Goal: Information Seeking & Learning: Learn about a topic

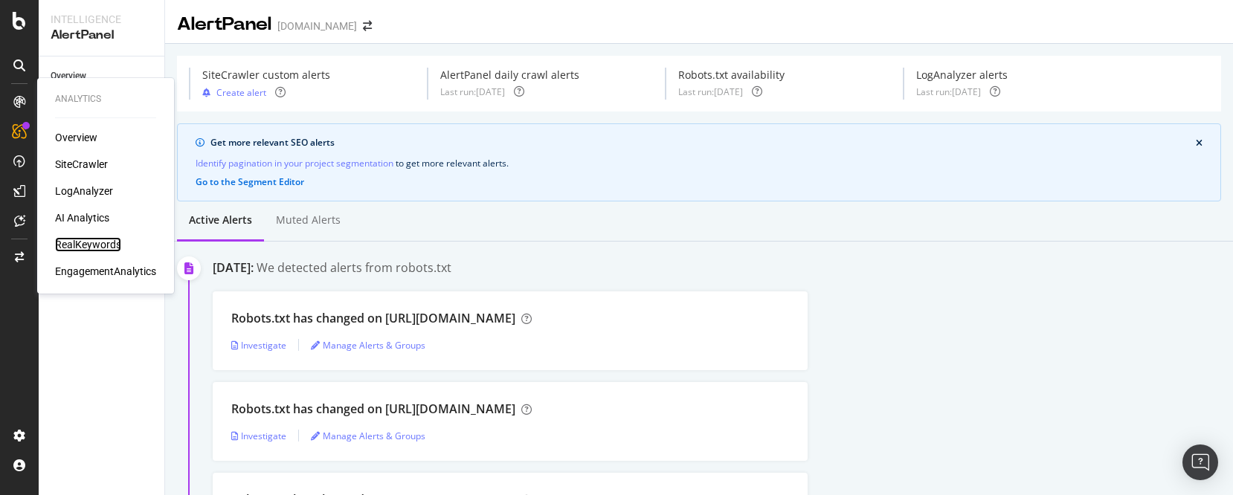
click at [94, 241] on div "RealKeywords" at bounding box center [88, 244] width 66 height 15
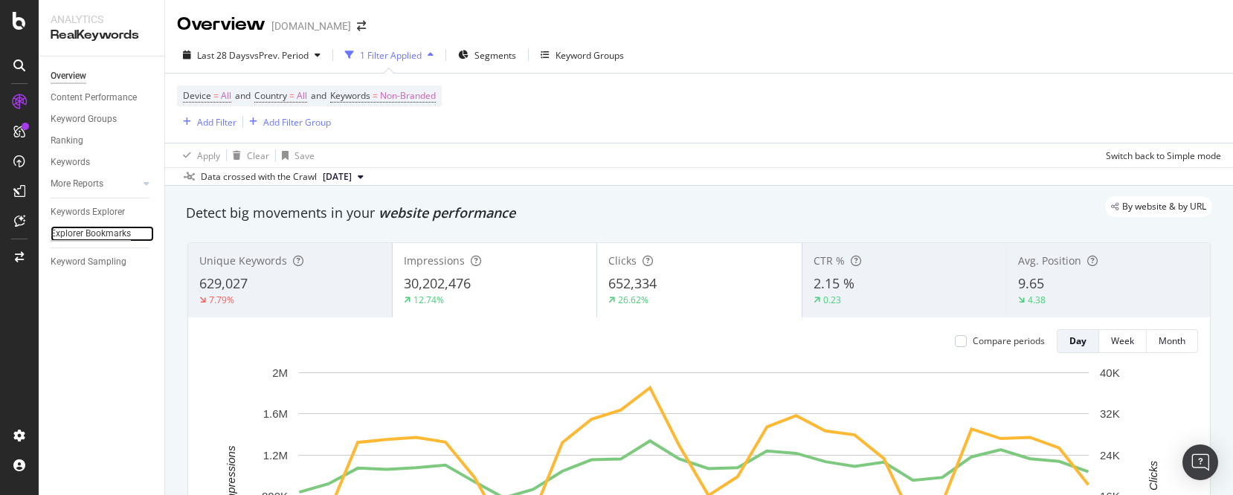
click at [102, 230] on div "Explorer Bookmarks" at bounding box center [91, 234] width 80 height 16
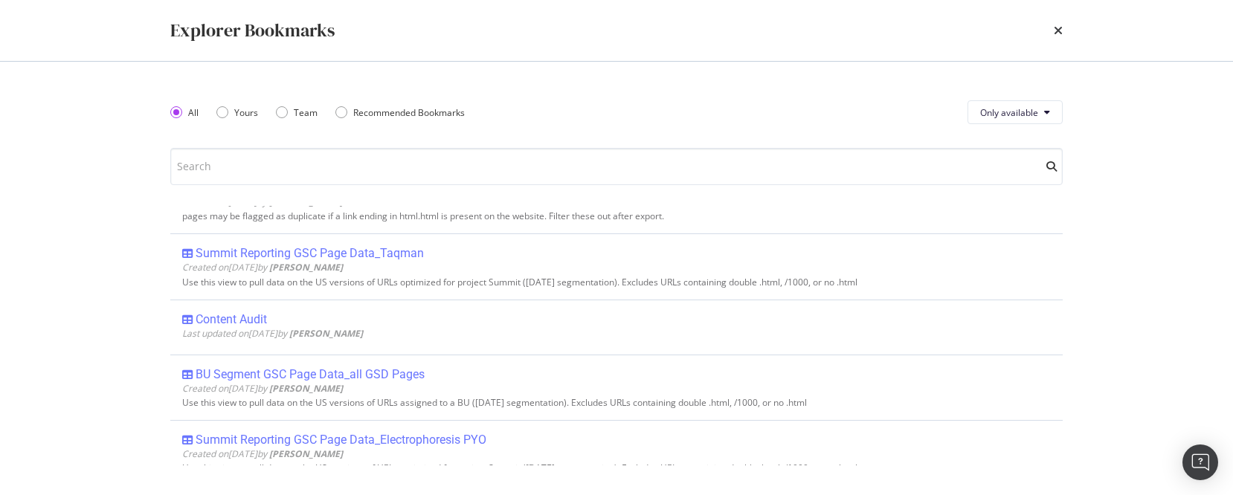
scroll to position [1416, 0]
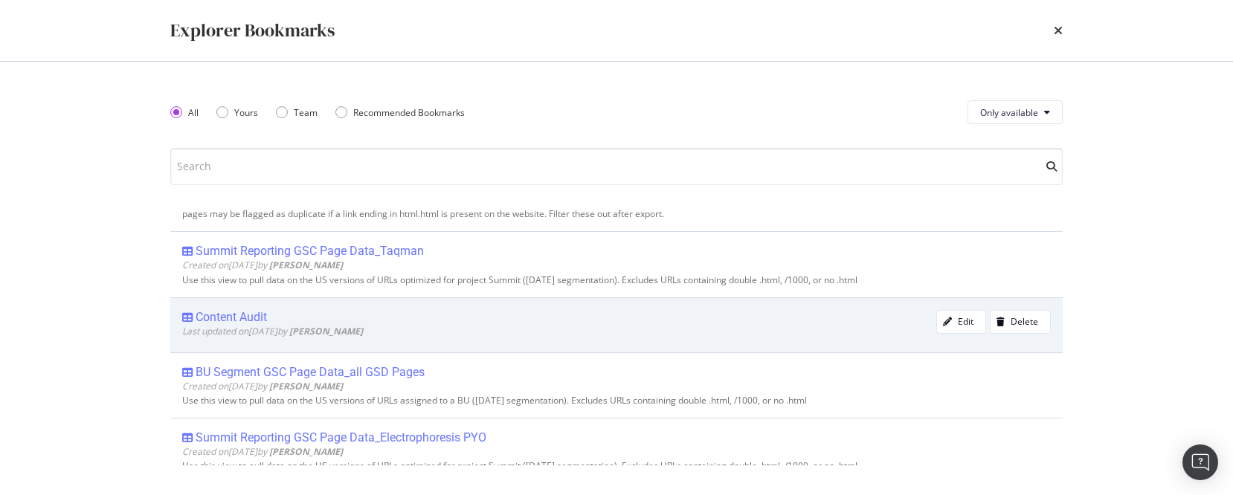
click at [227, 315] on div "Content Audit" at bounding box center [231, 317] width 71 height 15
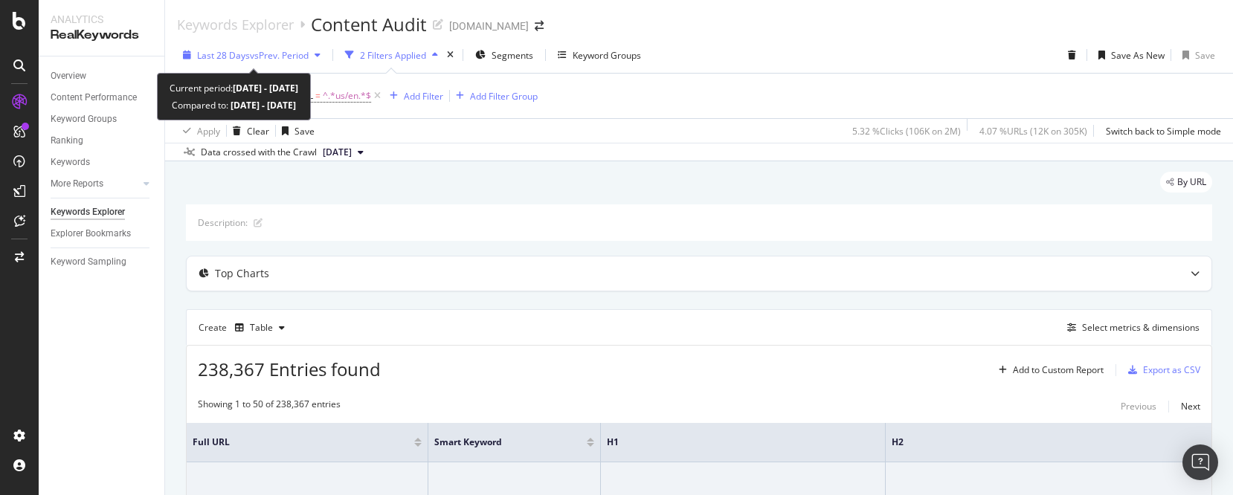
click at [320, 55] on icon "button" at bounding box center [317, 55] width 6 height 9
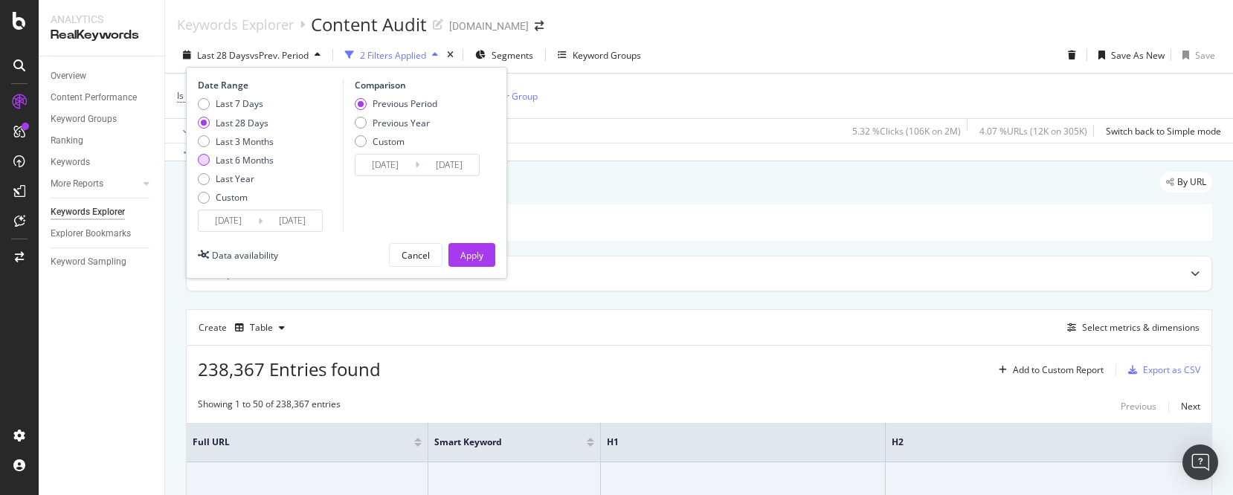
click at [201, 161] on div "Last 6 Months" at bounding box center [204, 160] width 12 height 12
type input "[DATE]"
click at [475, 259] on div "Apply" at bounding box center [471, 255] width 23 height 13
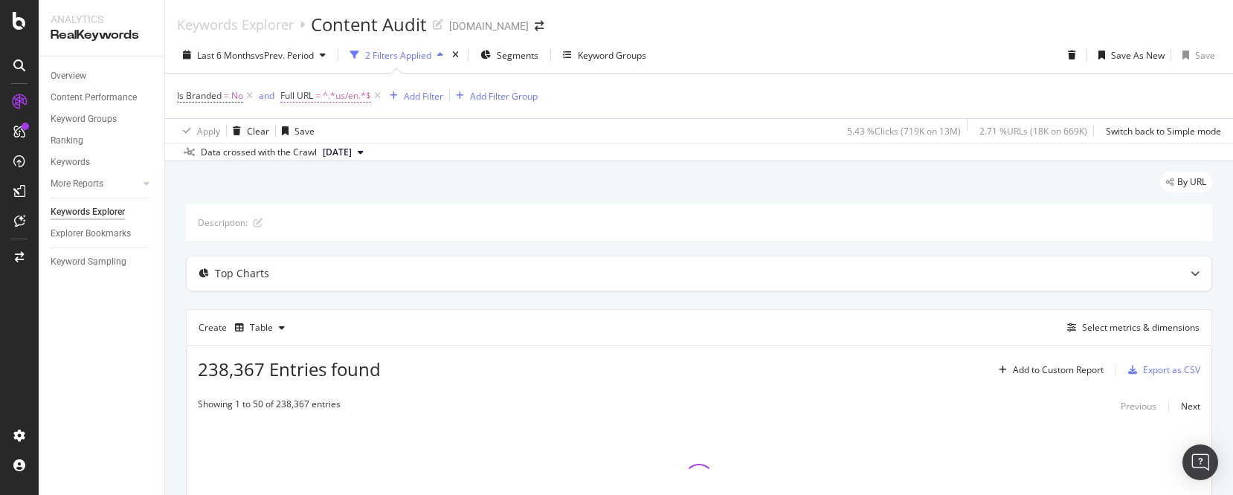
click at [354, 97] on span "^.*us/en.*$" at bounding box center [347, 95] width 48 height 21
paste input "[URL][DOMAIN_NAME]"
type input "[URL][DOMAIN_NAME]"
click at [451, 193] on div "Apply" at bounding box center [445, 189] width 23 height 13
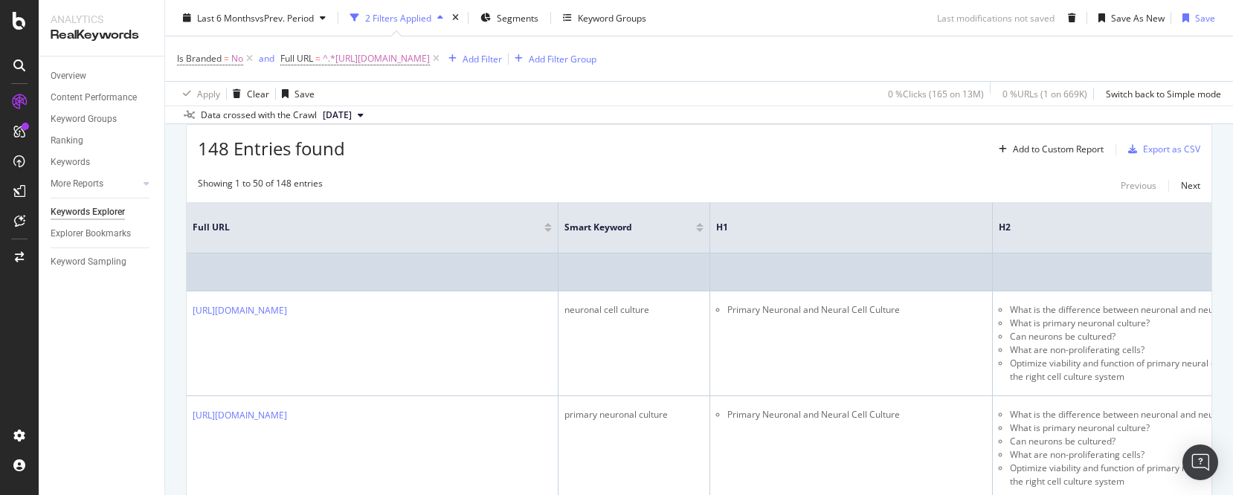
scroll to position [134, 0]
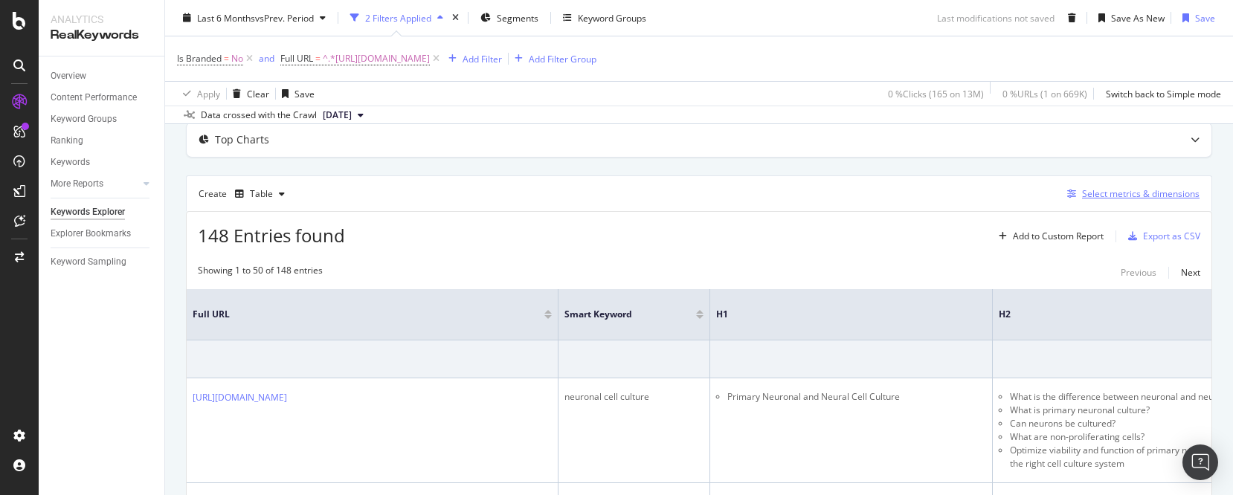
click at [1136, 194] on div "Select metrics & dimensions" at bounding box center [1140, 193] width 117 height 13
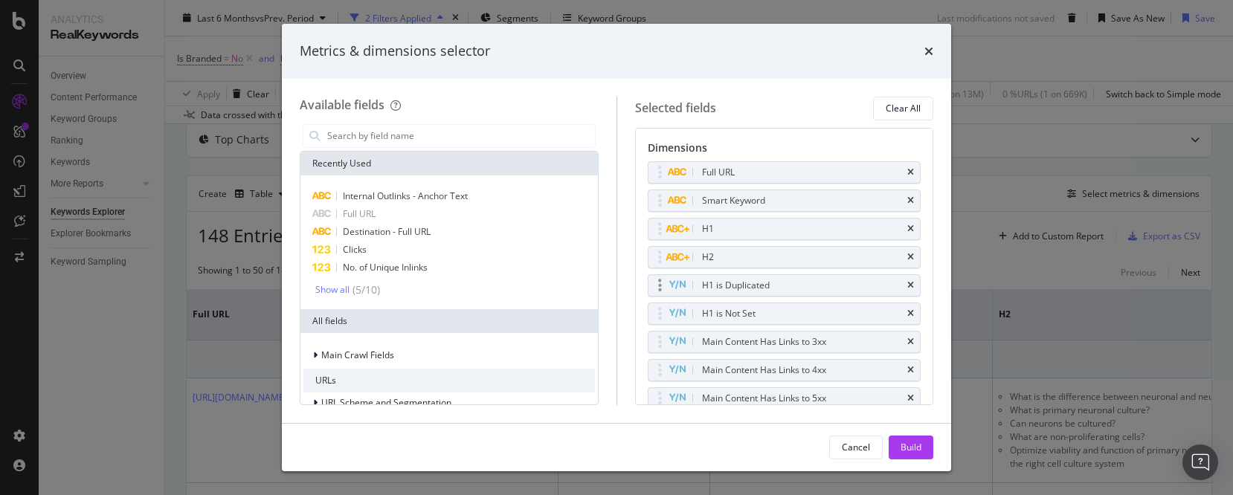
click at [903, 277] on div "H1 is Duplicated" at bounding box center [784, 285] width 272 height 21
click at [907, 312] on icon "times" at bounding box center [910, 313] width 7 height 9
click at [907, 310] on icon "times" at bounding box center [910, 313] width 7 height 9
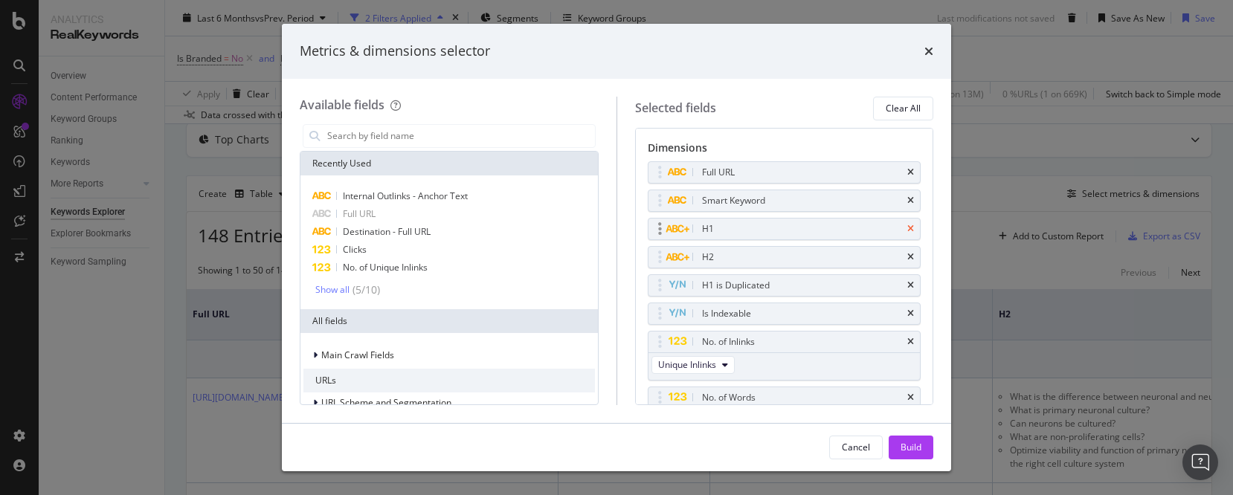
click at [907, 198] on icon "times" at bounding box center [910, 200] width 7 height 9
click at [907, 226] on icon "times" at bounding box center [910, 229] width 7 height 9
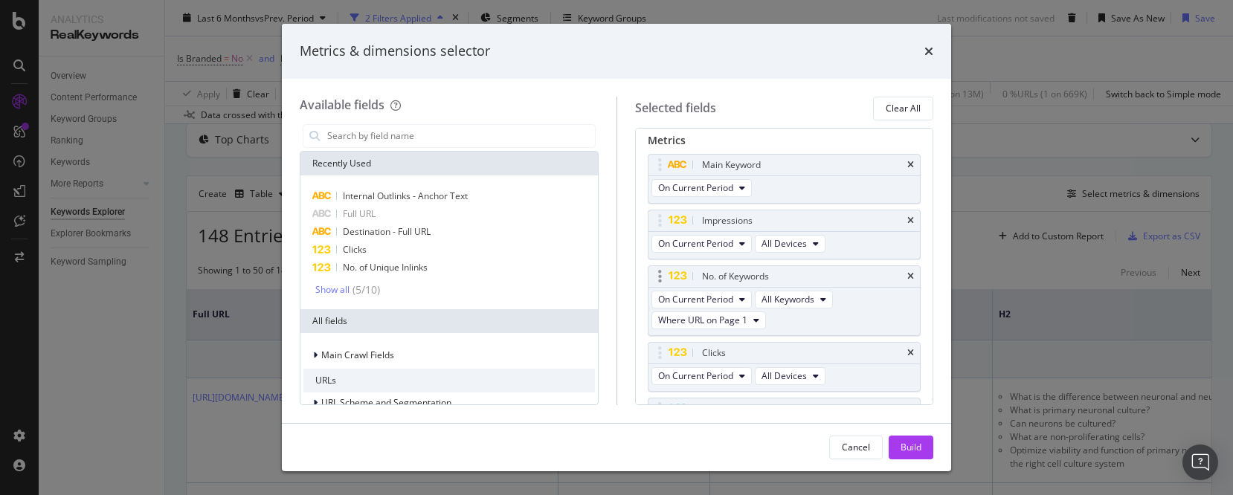
scroll to position [118, 0]
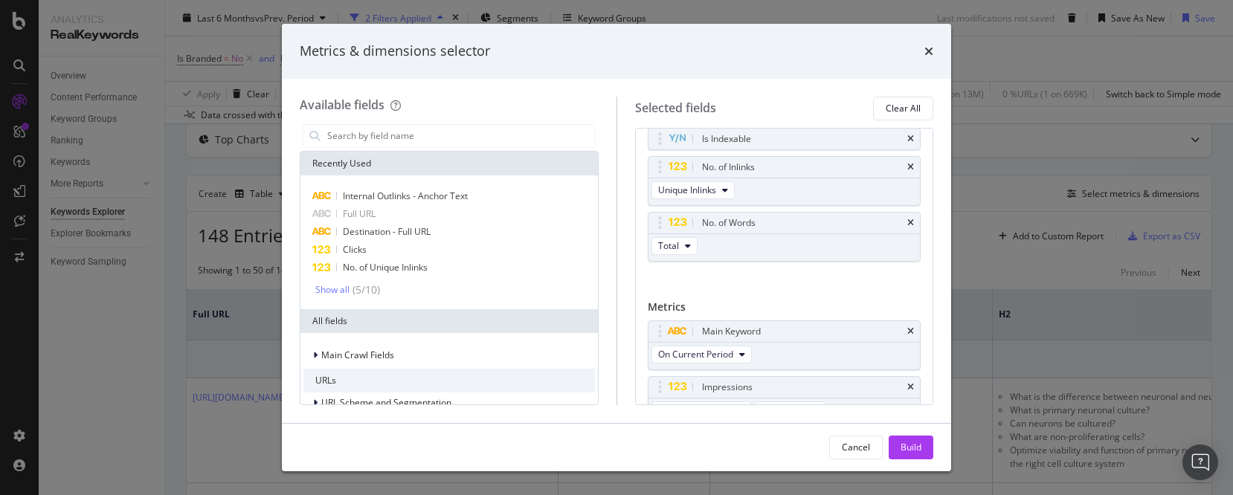
click at [911, 451] on div "Build" at bounding box center [910, 447] width 21 height 13
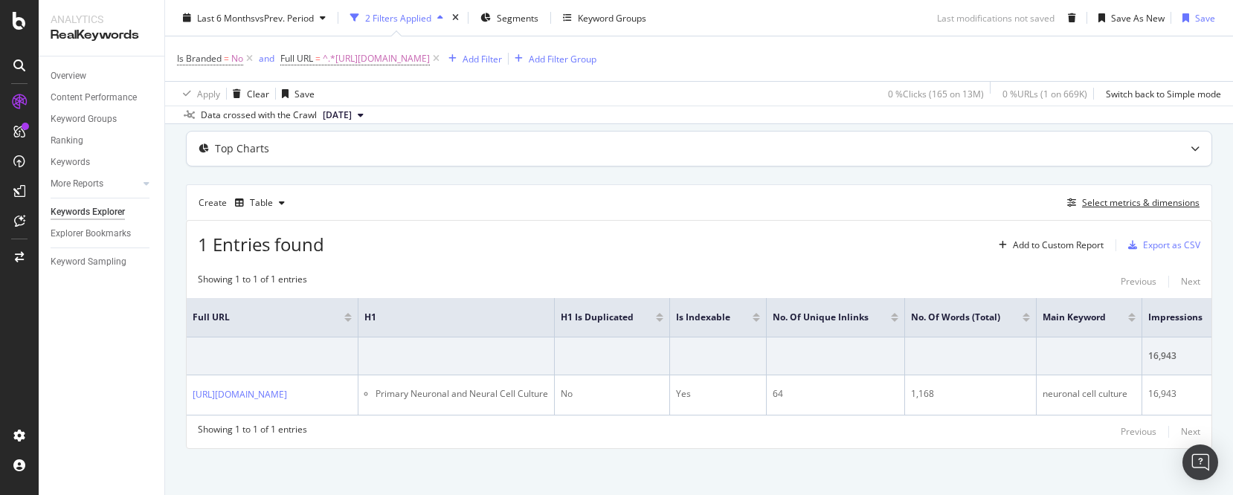
scroll to position [45, 0]
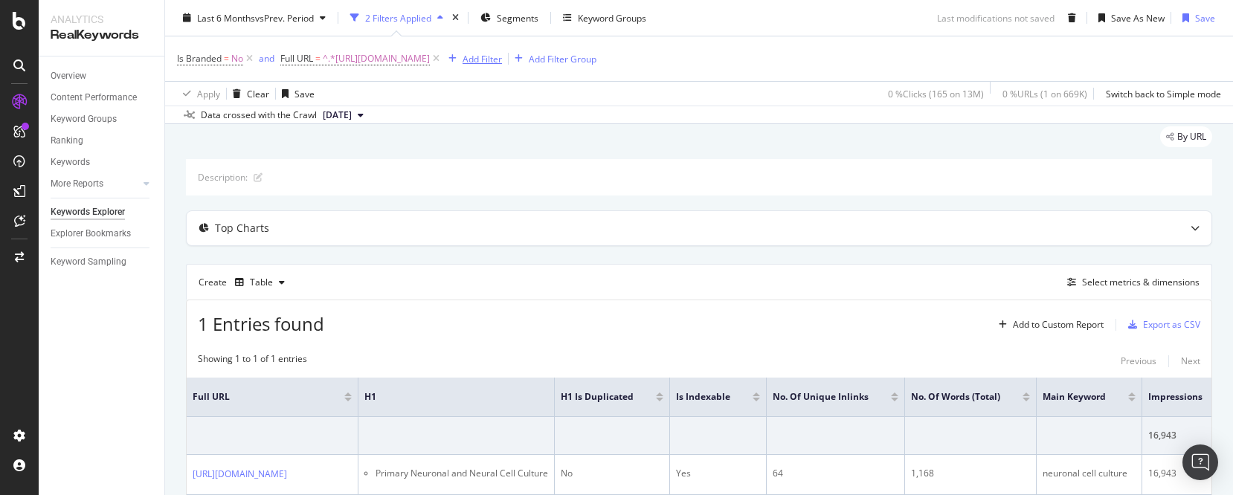
click at [456, 59] on icon "button" at bounding box center [452, 58] width 8 height 9
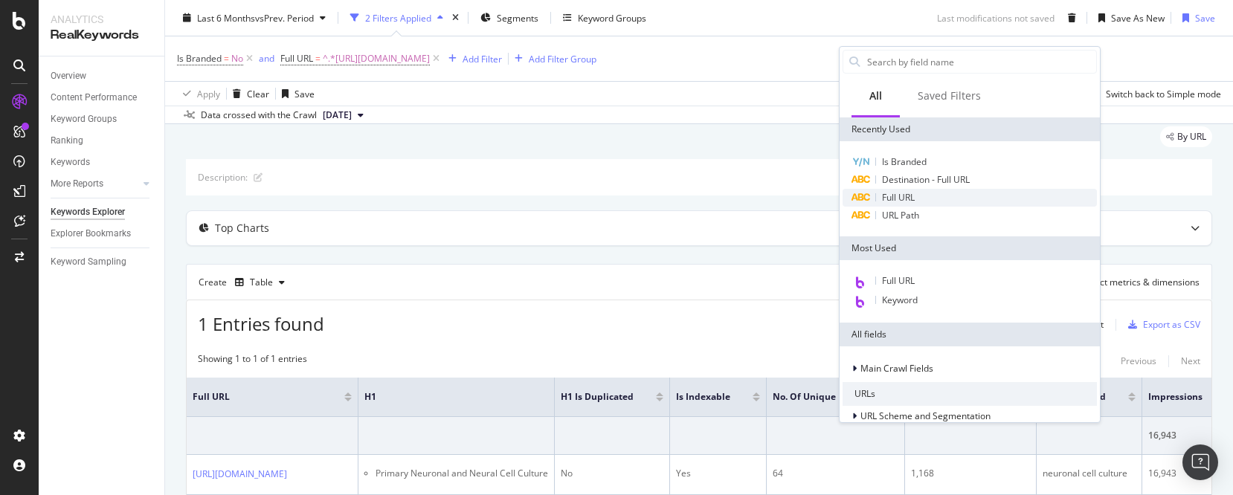
click at [902, 196] on span "Full URL" at bounding box center [898, 197] width 33 height 13
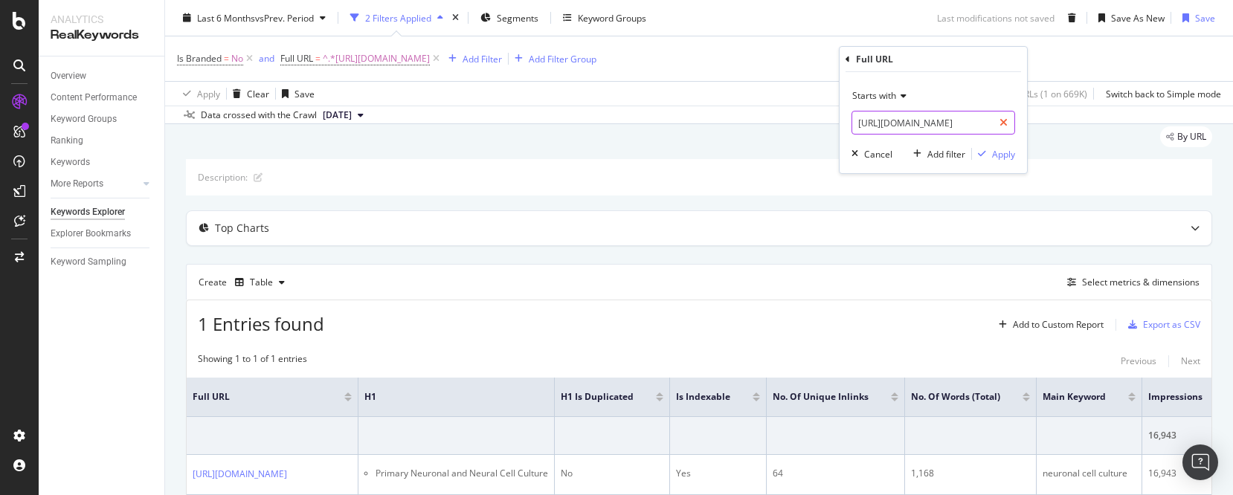
click at [1002, 124] on icon at bounding box center [1003, 122] width 8 height 10
click at [989, 123] on input "text" at bounding box center [933, 123] width 162 height 24
paste input "[URL][DOMAIN_NAME]"
type input "[URL][DOMAIN_NAME]"
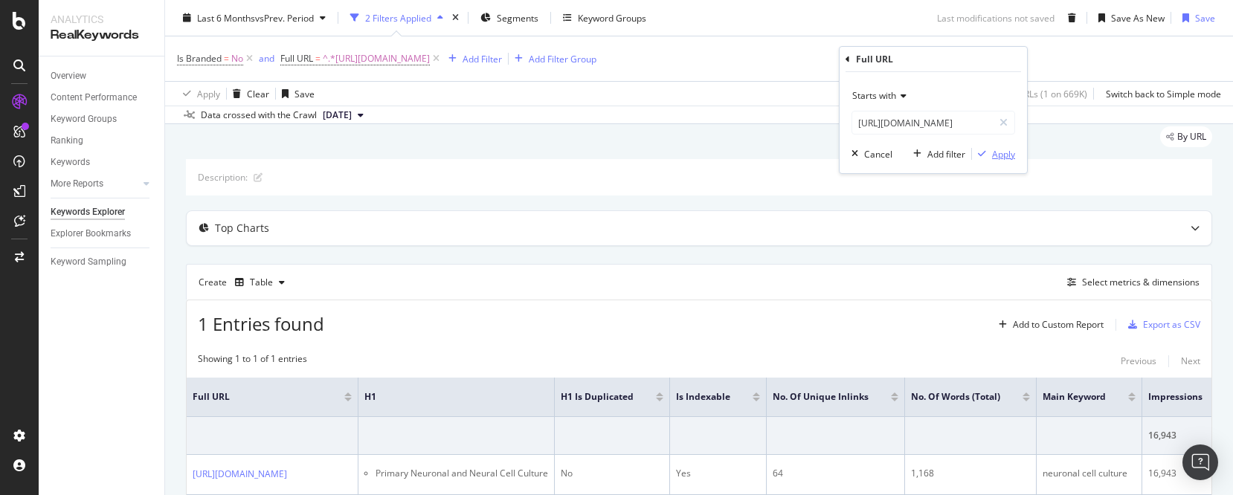
click at [1009, 152] on div "Apply" at bounding box center [1003, 154] width 23 height 13
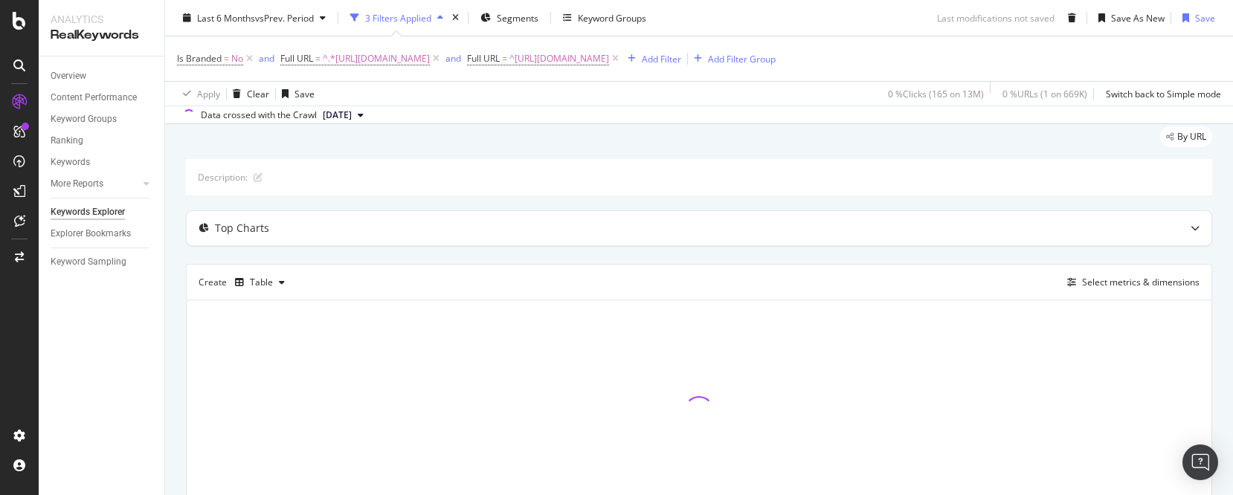
scroll to position [66, 0]
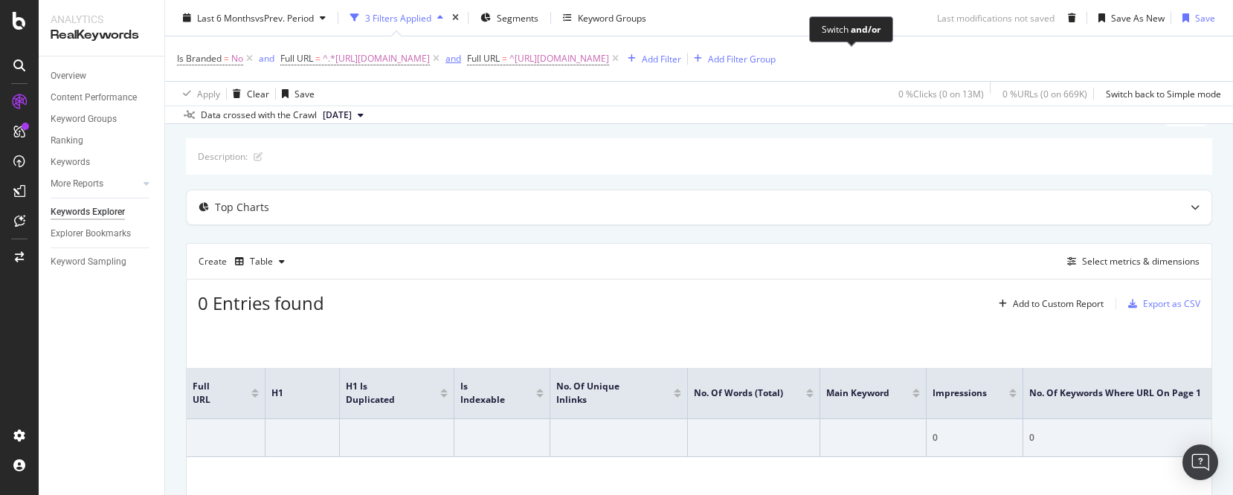
click at [461, 59] on div "and" at bounding box center [453, 58] width 16 height 13
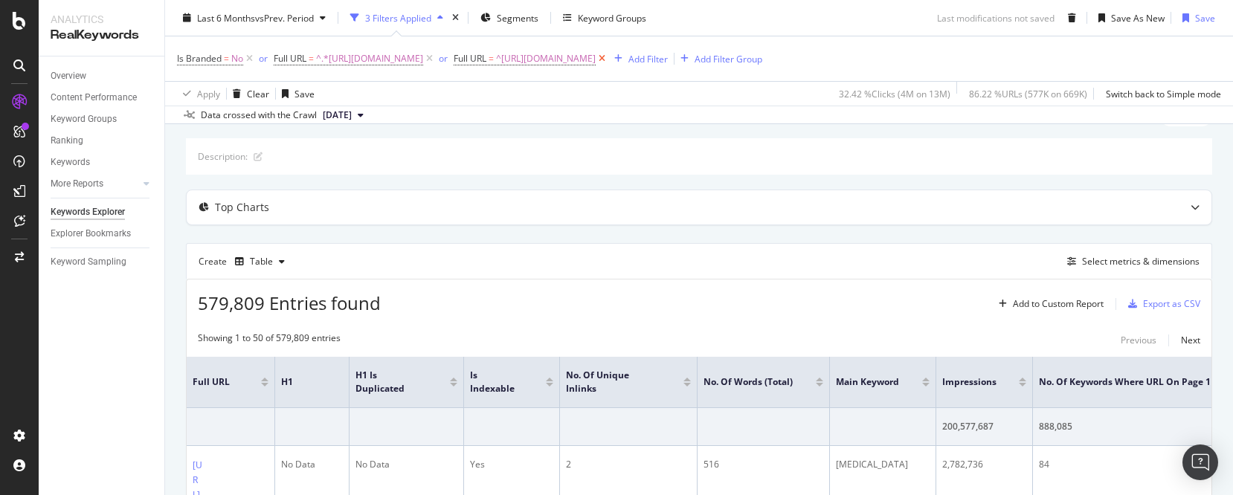
click at [608, 66] on icon at bounding box center [602, 58] width 13 height 15
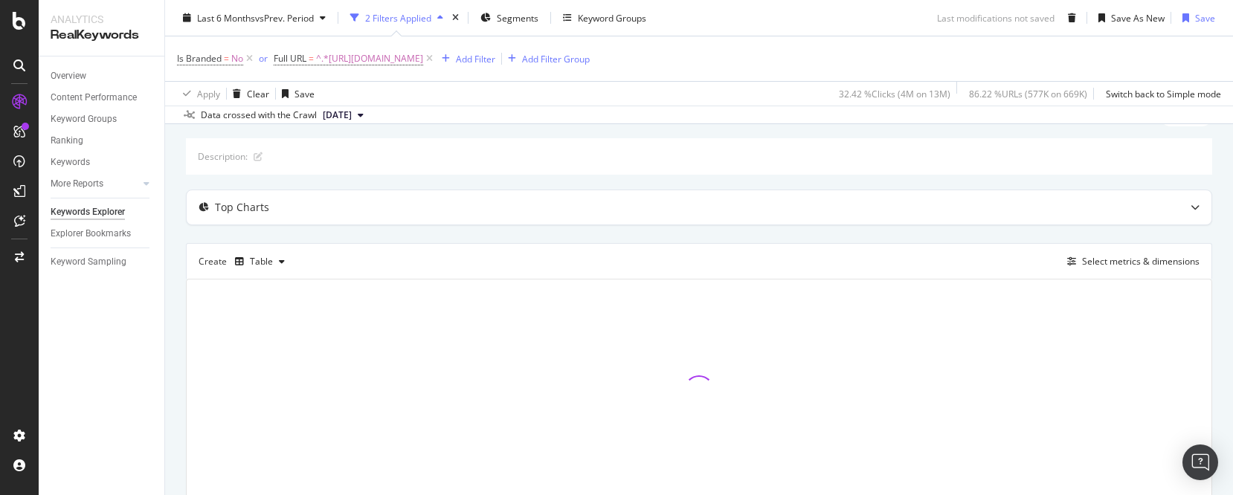
scroll to position [45, 0]
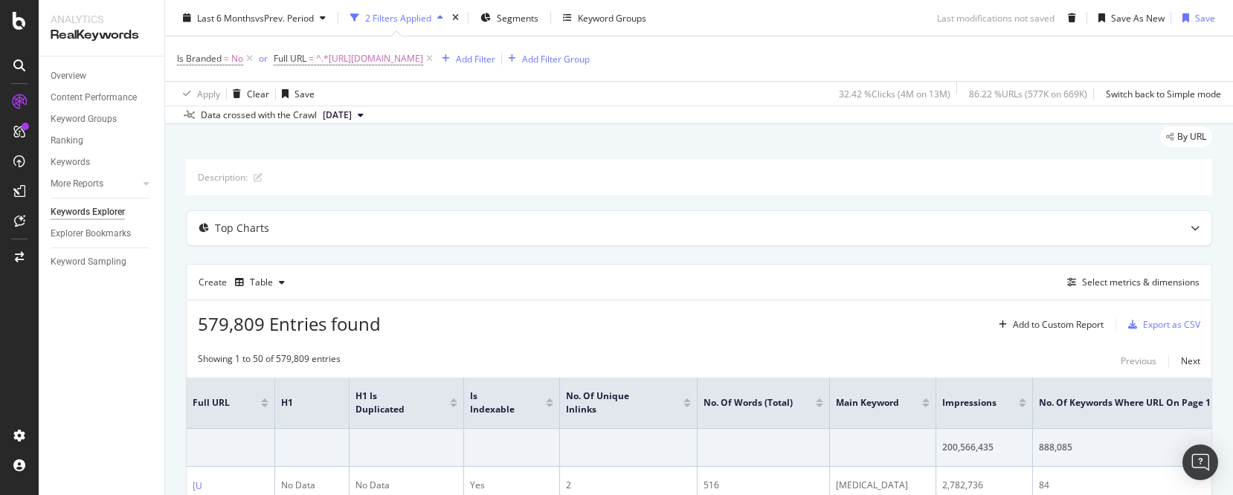
click at [688, 181] on div "Description:" at bounding box center [699, 177] width 1026 height 36
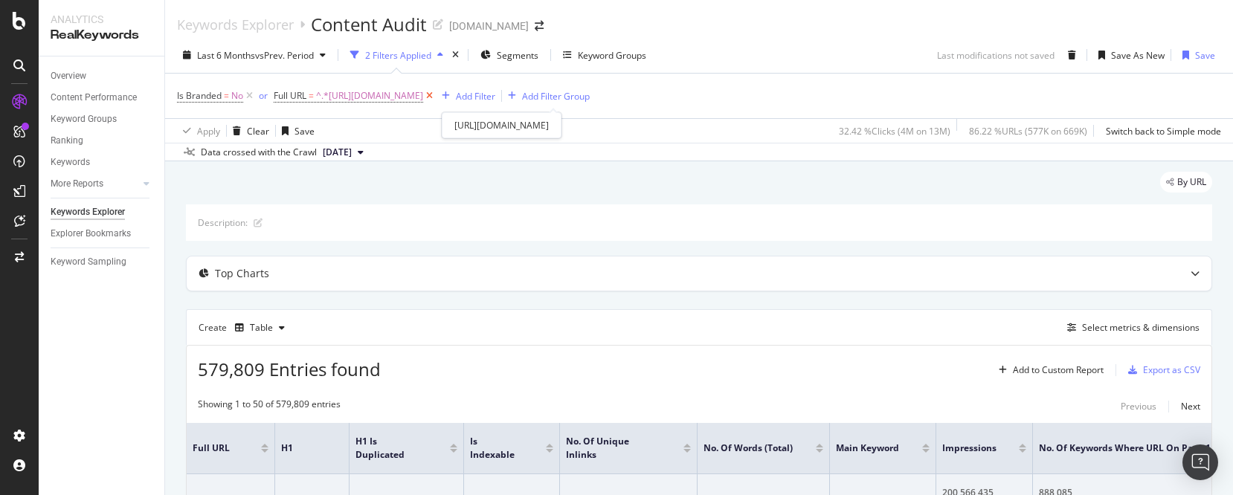
click at [436, 94] on icon at bounding box center [429, 95] width 13 height 15
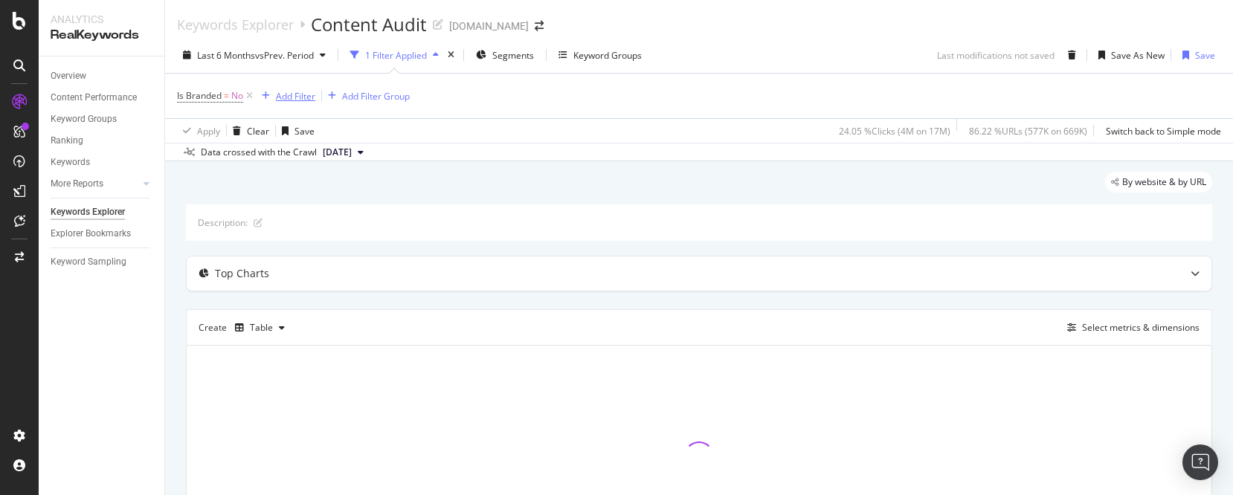
click at [278, 97] on div "Add Filter" at bounding box center [295, 96] width 39 height 13
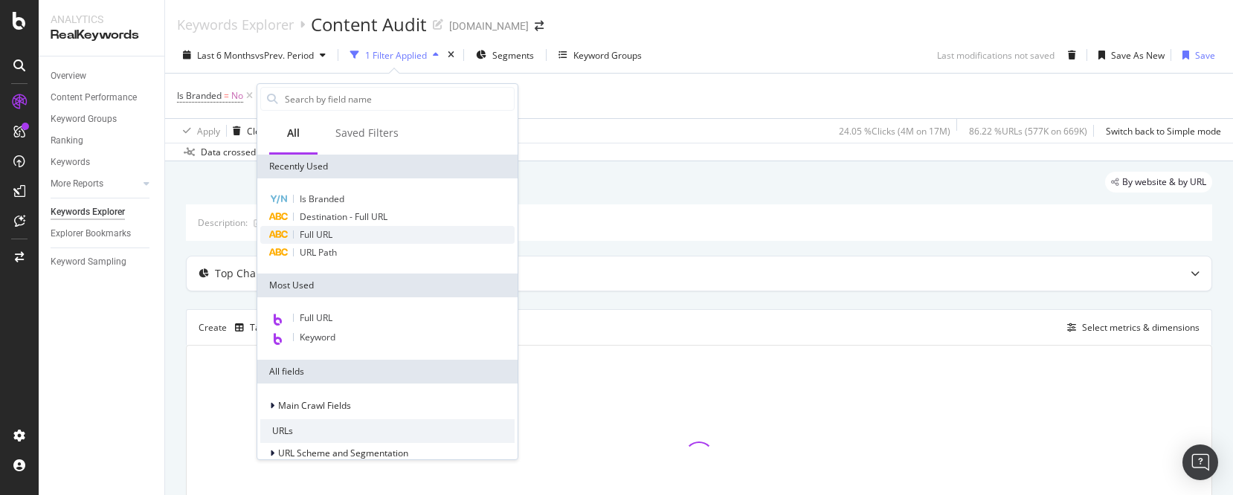
click at [329, 233] on span "Full URL" at bounding box center [316, 234] width 33 height 13
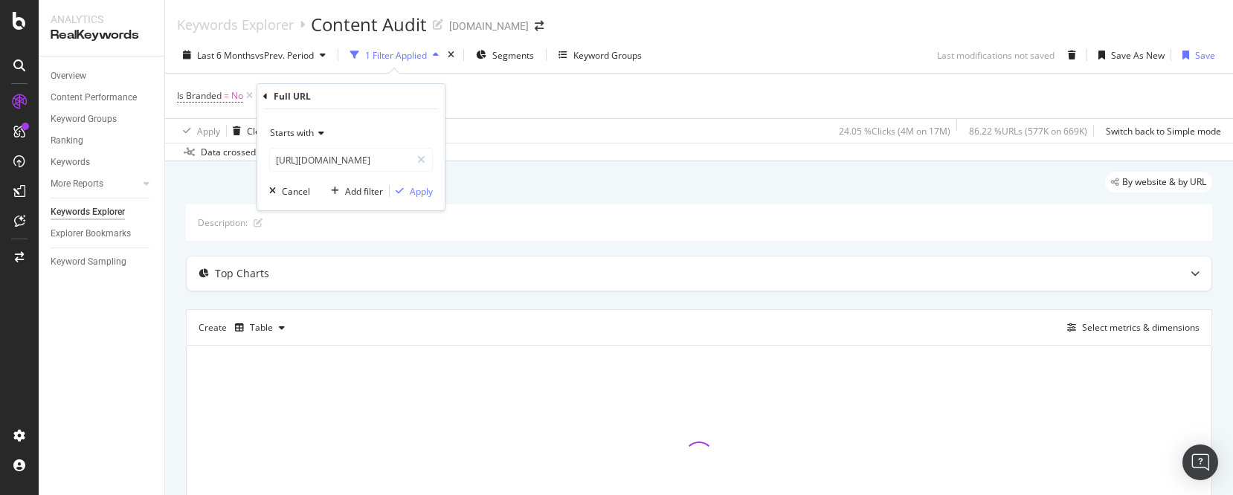
click at [317, 131] on icon at bounding box center [319, 133] width 10 height 9
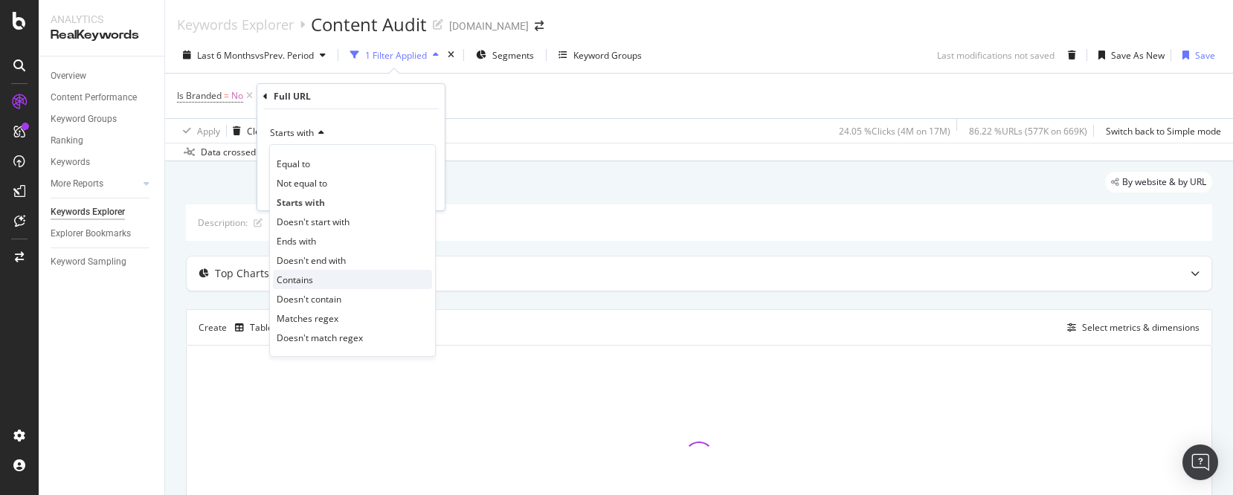
click at [312, 274] on span "Contains" at bounding box center [295, 280] width 36 height 13
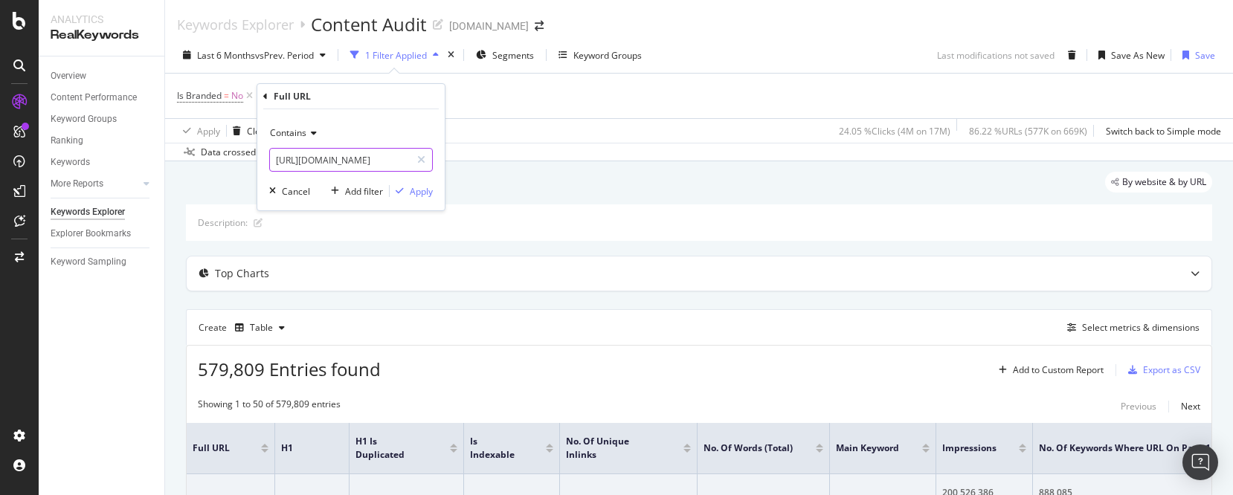
click at [422, 159] on icon at bounding box center [421, 160] width 8 height 10
click at [393, 158] on input "text" at bounding box center [351, 160] width 162 height 24
paste input "[URL][DOMAIN_NAME]"
type input "[URL][DOMAIN_NAME]"
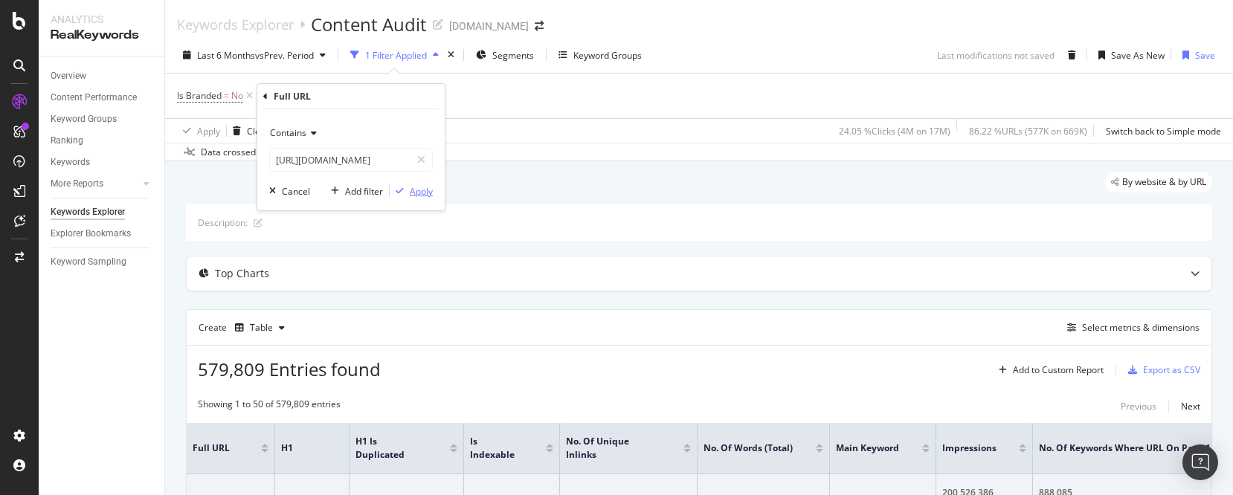
scroll to position [0, 0]
click at [420, 194] on div "Apply" at bounding box center [421, 191] width 23 height 13
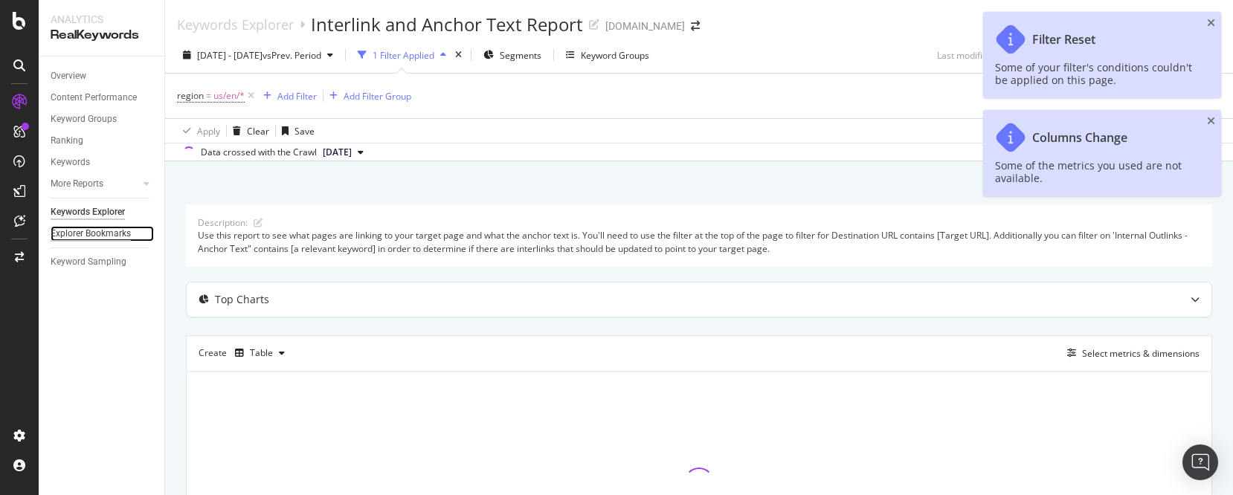
click at [89, 233] on div "Explorer Bookmarks" at bounding box center [91, 234] width 80 height 16
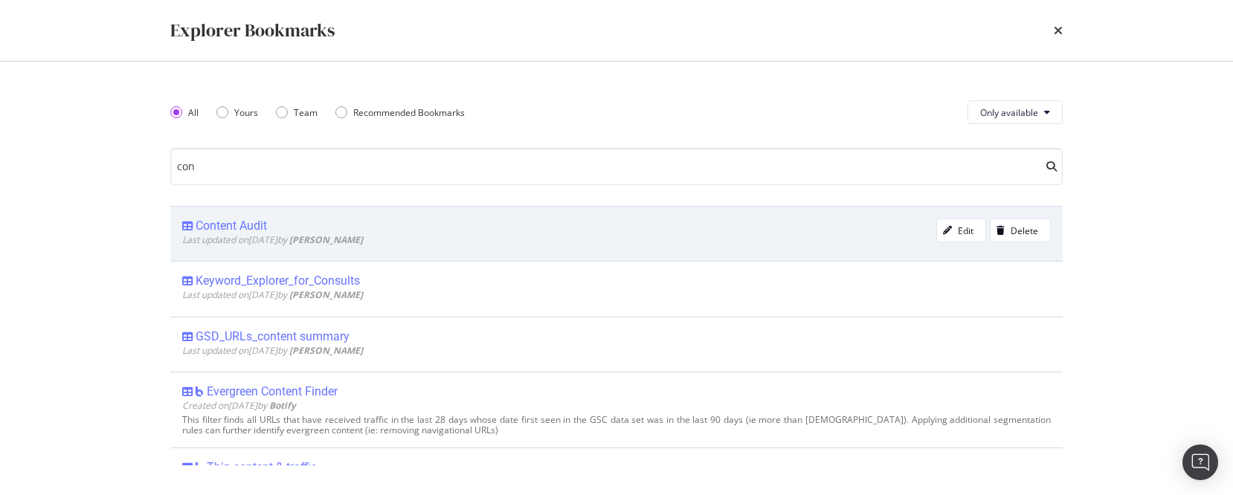
type input "con"
click at [225, 226] on div "Content Audit" at bounding box center [231, 226] width 71 height 15
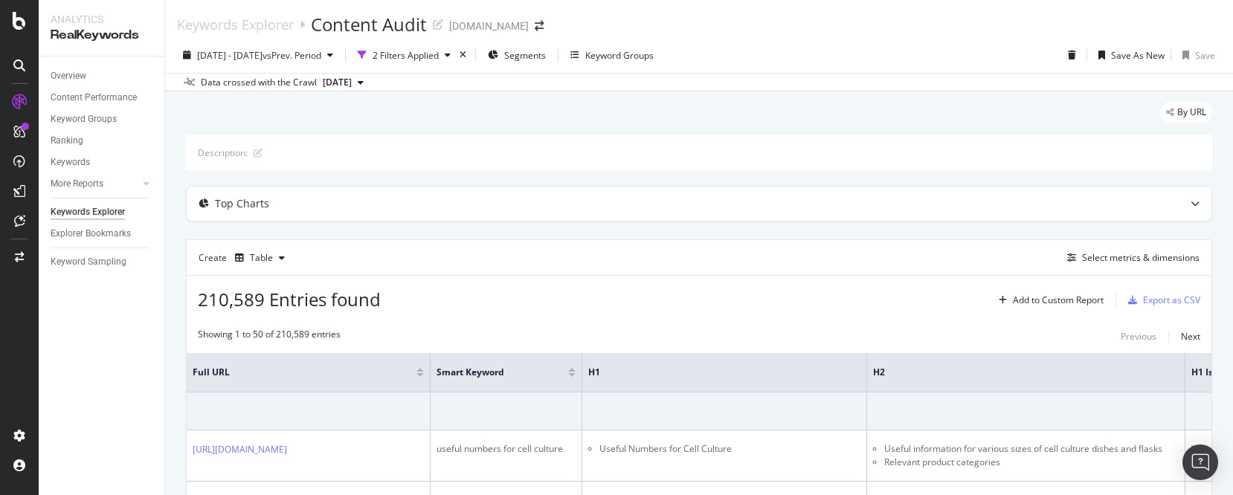
click at [926, 61] on div "2024 Jul. 16th - Aug. 12th vs Prev. Period 2 Filters Applied Segments Keyword G…" at bounding box center [699, 58] width 1068 height 30
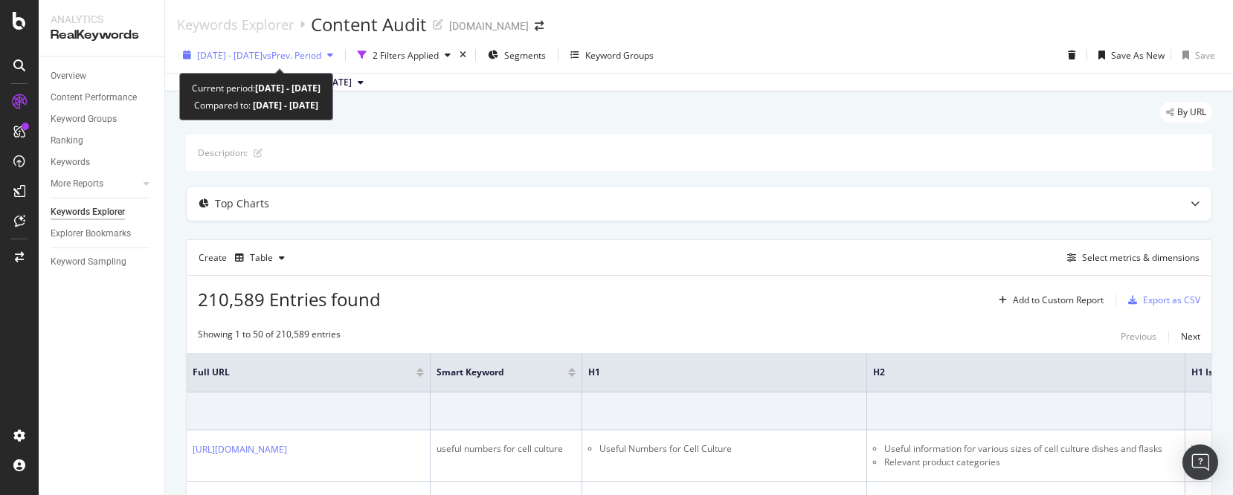
click at [333, 58] on icon "button" at bounding box center [330, 55] width 6 height 9
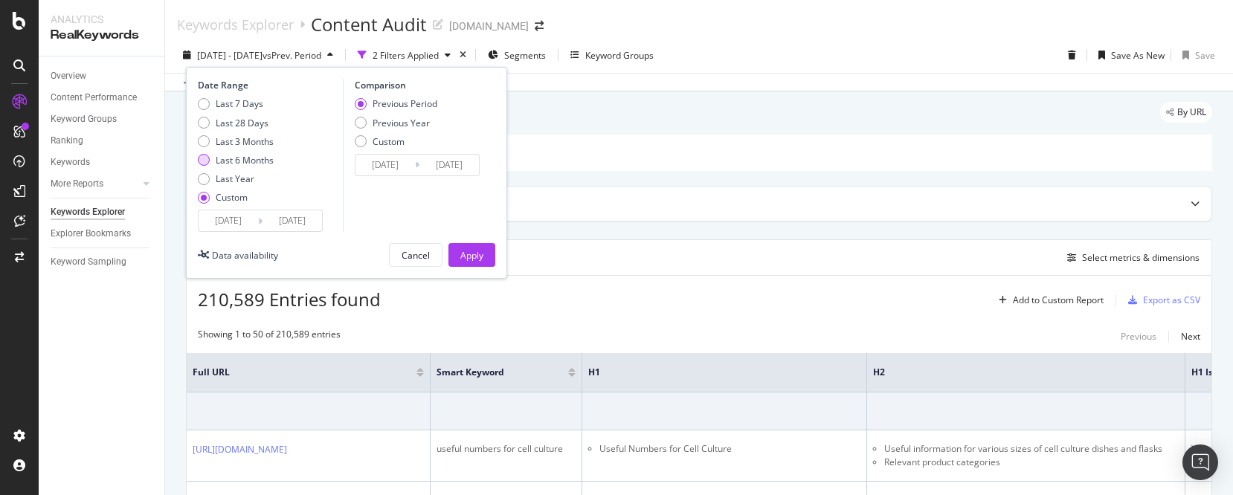
click at [204, 161] on div "Last 6 Months" at bounding box center [204, 160] width 12 height 12
type input "[DATE]"
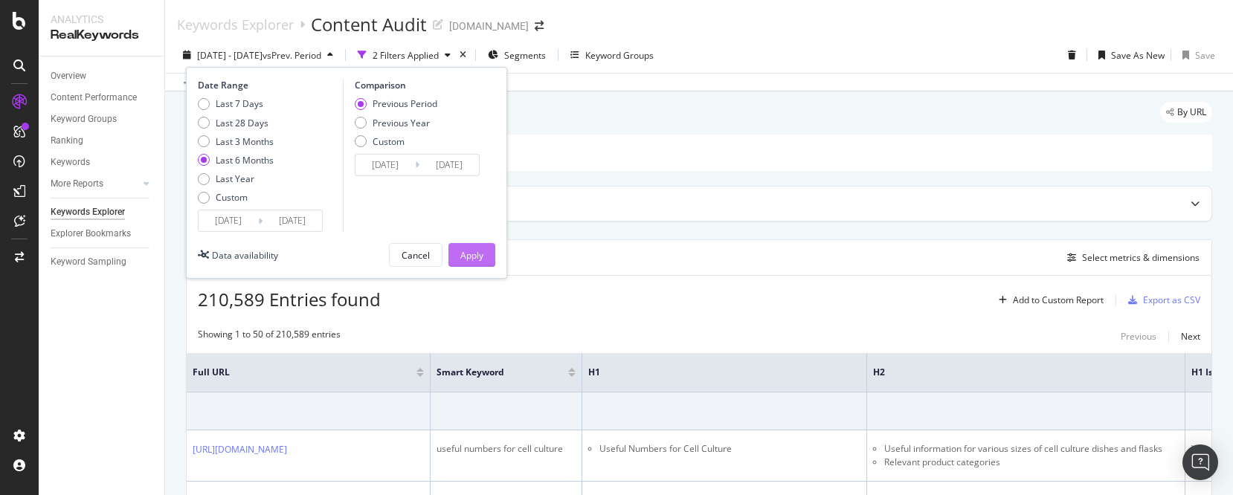
click at [484, 256] on button "Apply" at bounding box center [471, 255] width 47 height 24
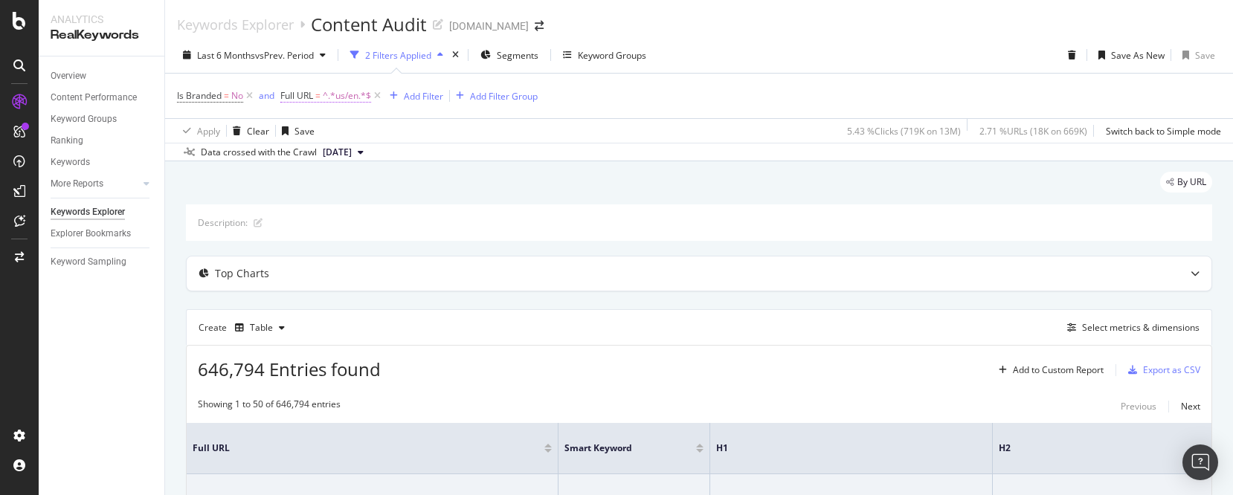
click at [355, 100] on span "^.*us/en.*$" at bounding box center [347, 95] width 48 height 21
paste input "[URL][DOMAIN_NAME]"
type input "[URL][DOMAIN_NAME]"
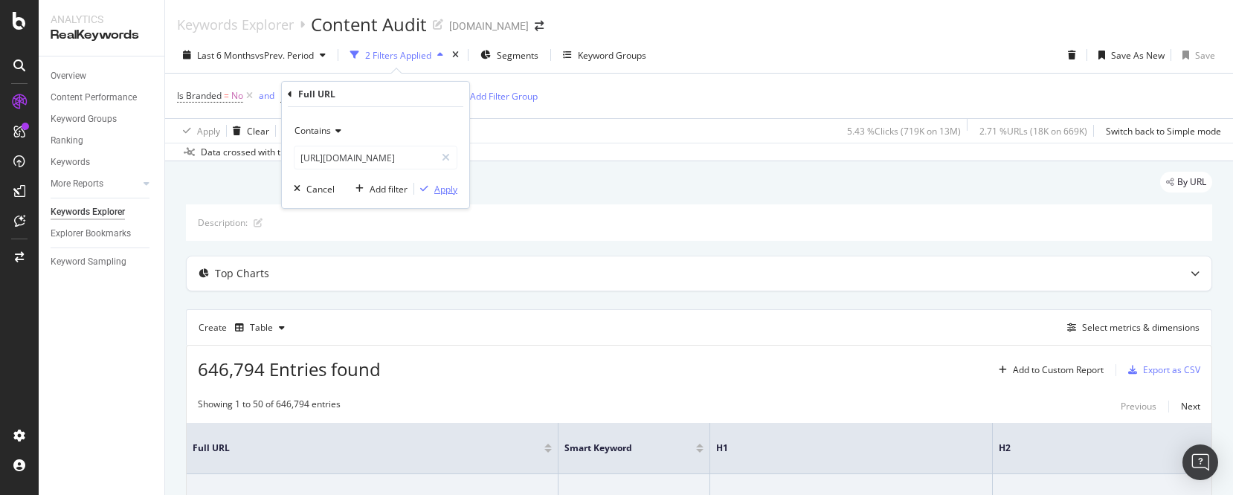
click at [450, 193] on div "Apply" at bounding box center [445, 189] width 23 height 13
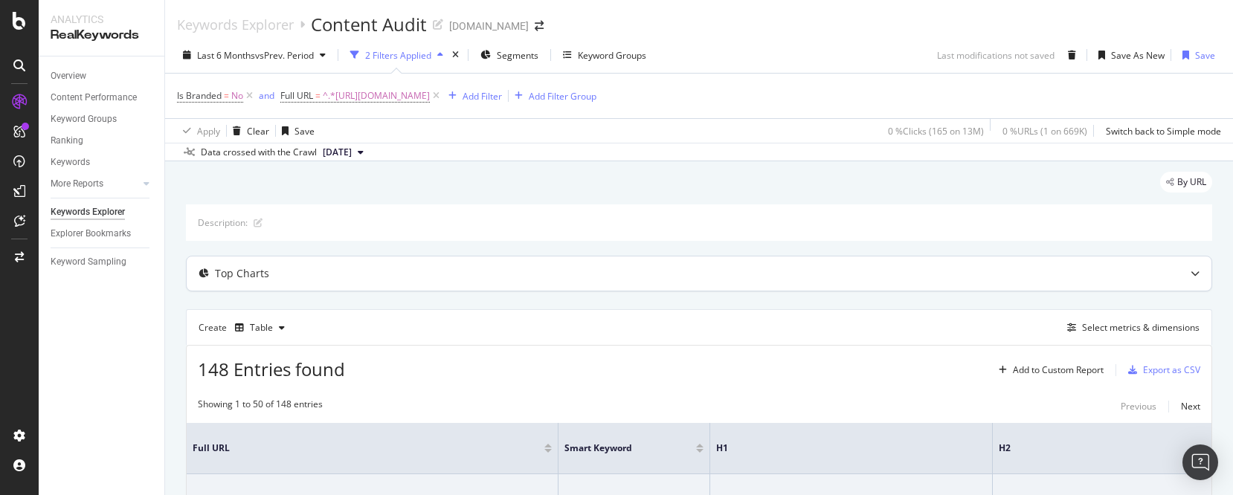
scroll to position [83, 0]
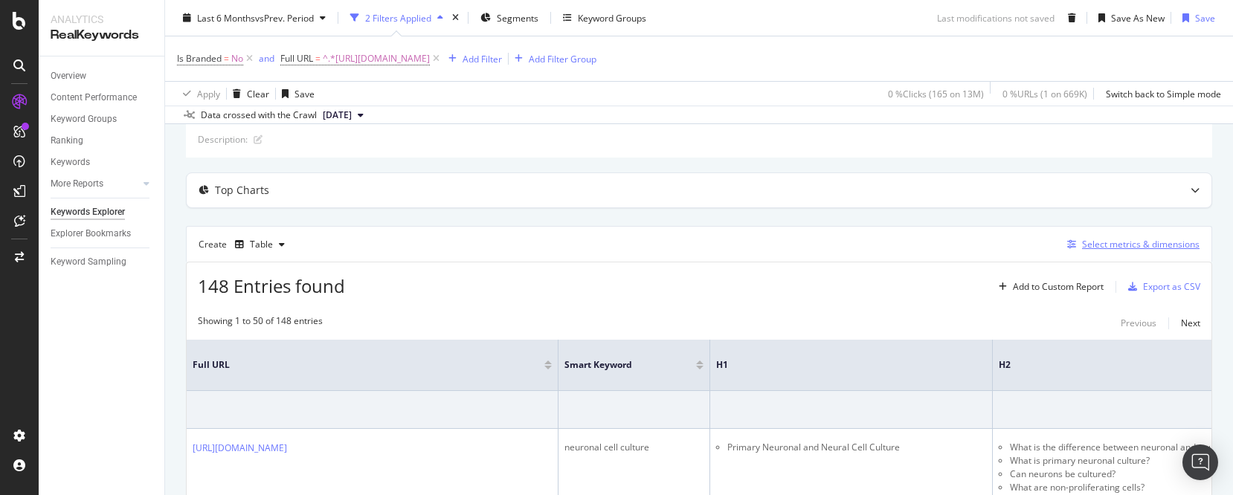
click at [1120, 246] on div "Select metrics & dimensions" at bounding box center [1140, 244] width 117 height 13
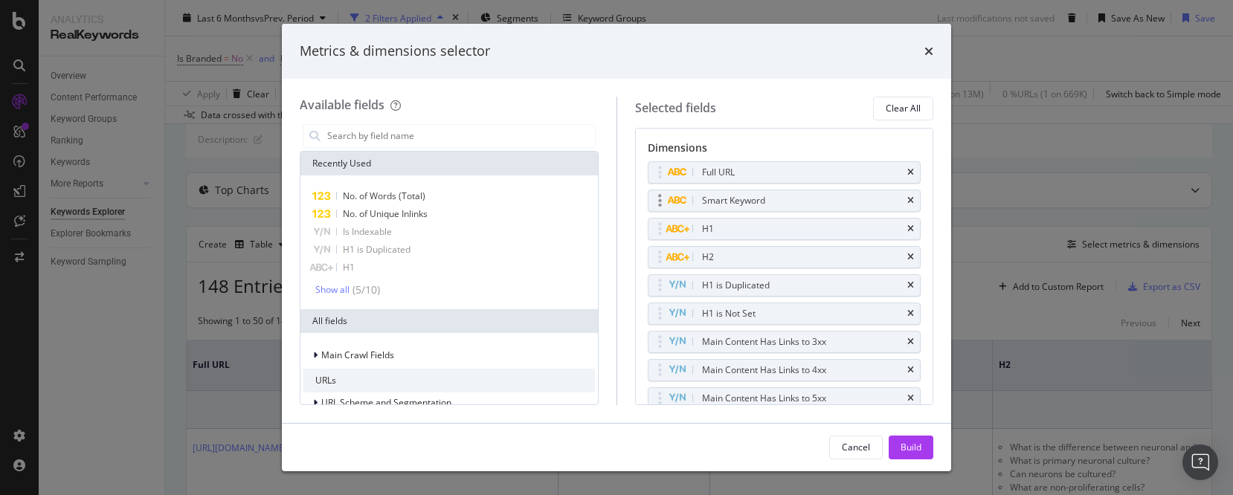
click at [905, 194] on div "Smart Keyword" at bounding box center [784, 200] width 272 height 21
click at [907, 198] on icon "times" at bounding box center [910, 200] width 7 height 9
click at [907, 231] on icon "times" at bounding box center [910, 229] width 7 height 9
click at [907, 253] on icon "times" at bounding box center [910, 257] width 7 height 9
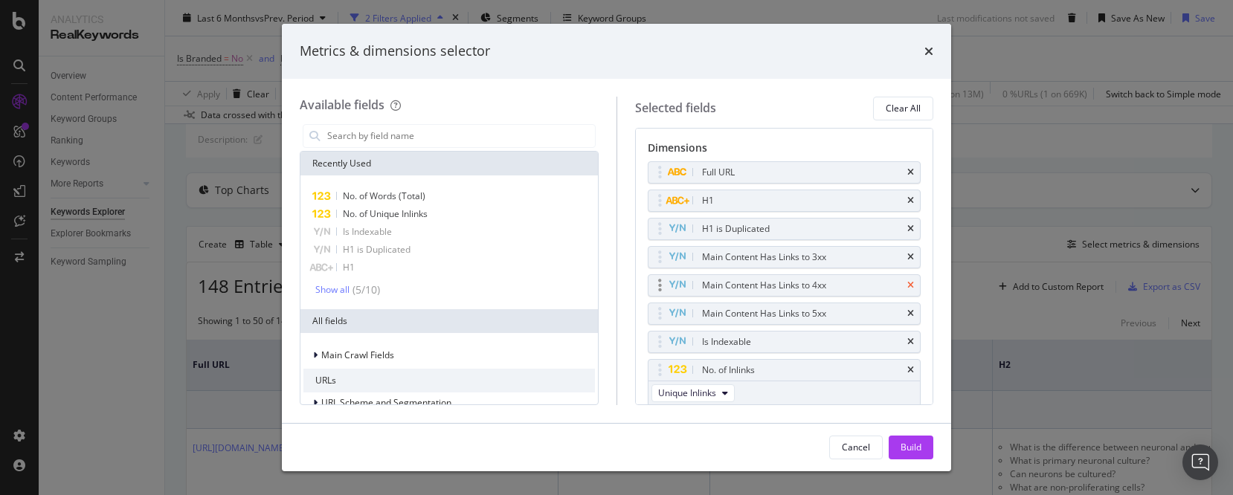
click at [907, 282] on icon "times" at bounding box center [910, 285] width 7 height 9
click at [907, 310] on icon "times" at bounding box center [910, 313] width 7 height 9
click at [907, 255] on icon "times" at bounding box center [910, 257] width 7 height 9
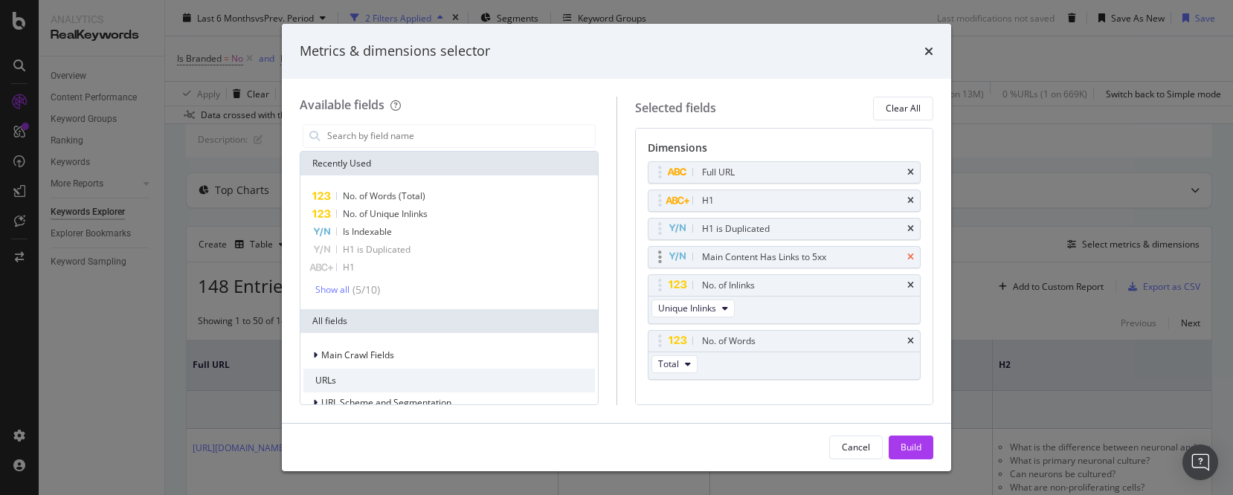
click at [907, 258] on icon "times" at bounding box center [910, 257] width 7 height 9
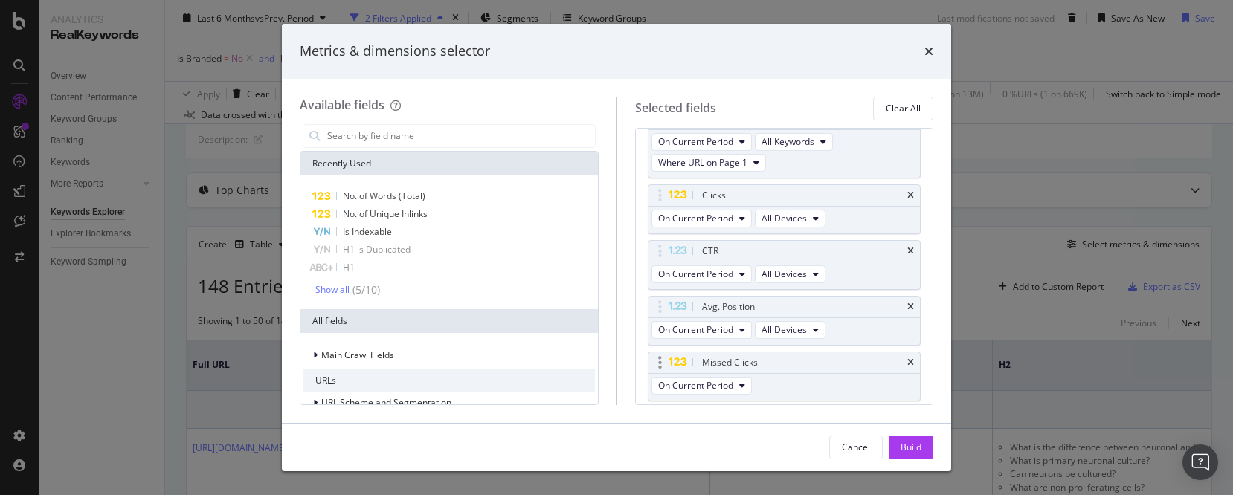
scroll to position [461, 0]
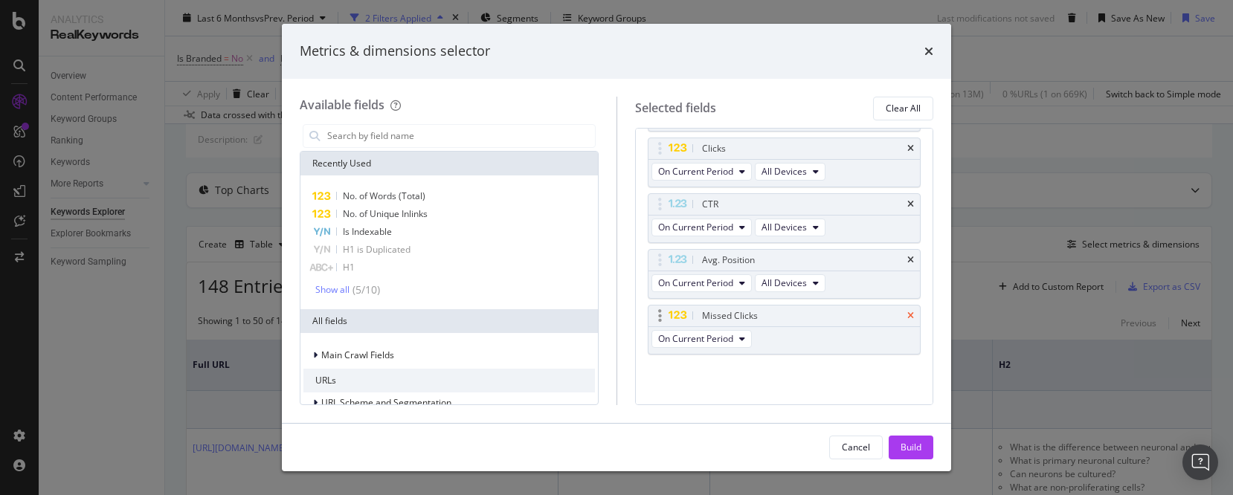
click at [907, 313] on icon "times" at bounding box center [910, 316] width 7 height 9
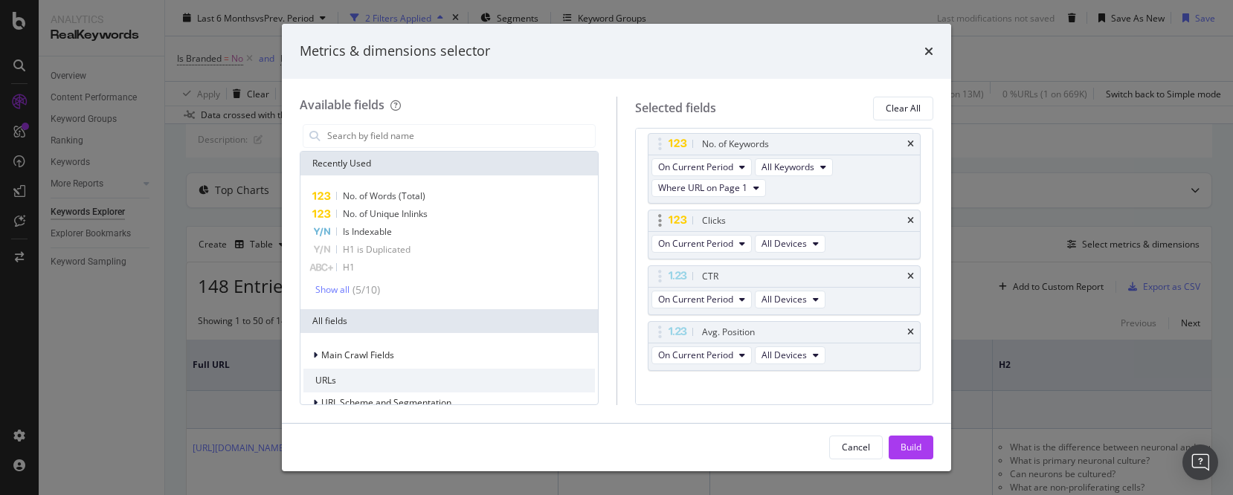
scroll to position [367, 0]
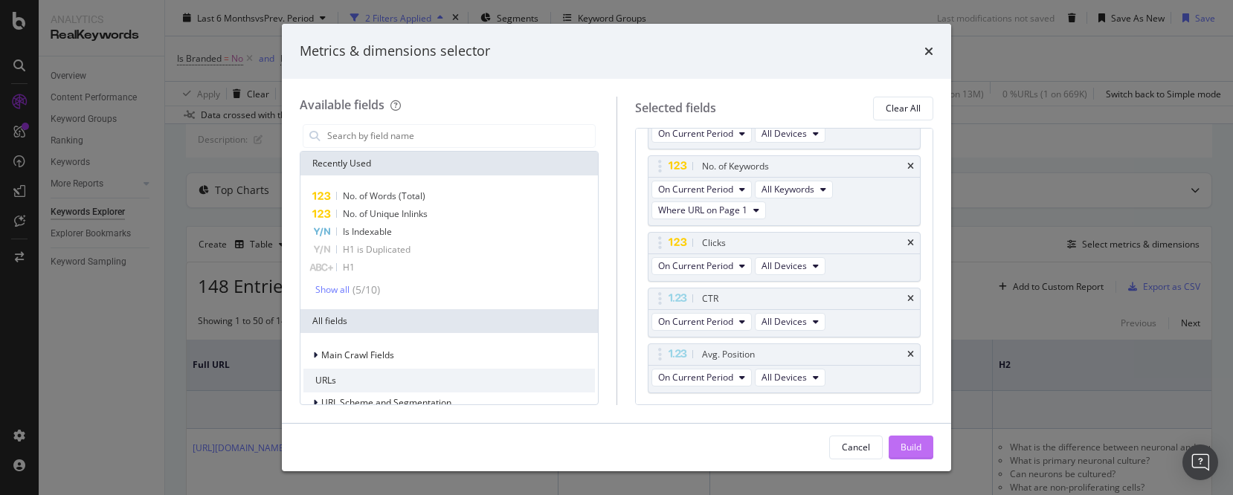
click at [905, 446] on div "Build" at bounding box center [910, 447] width 21 height 13
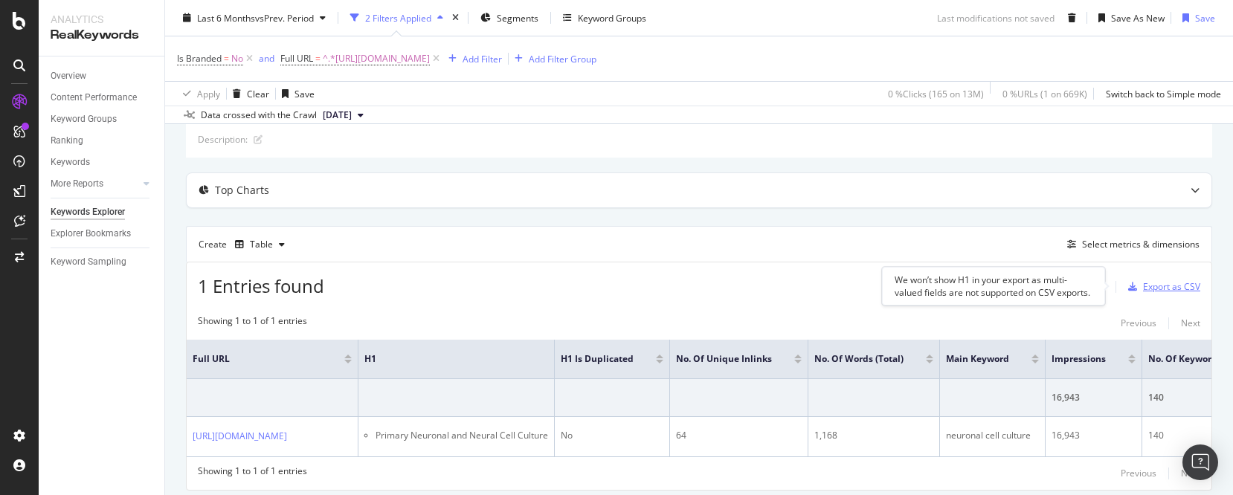
click at [1157, 288] on div "Export as CSV" at bounding box center [1171, 286] width 57 height 13
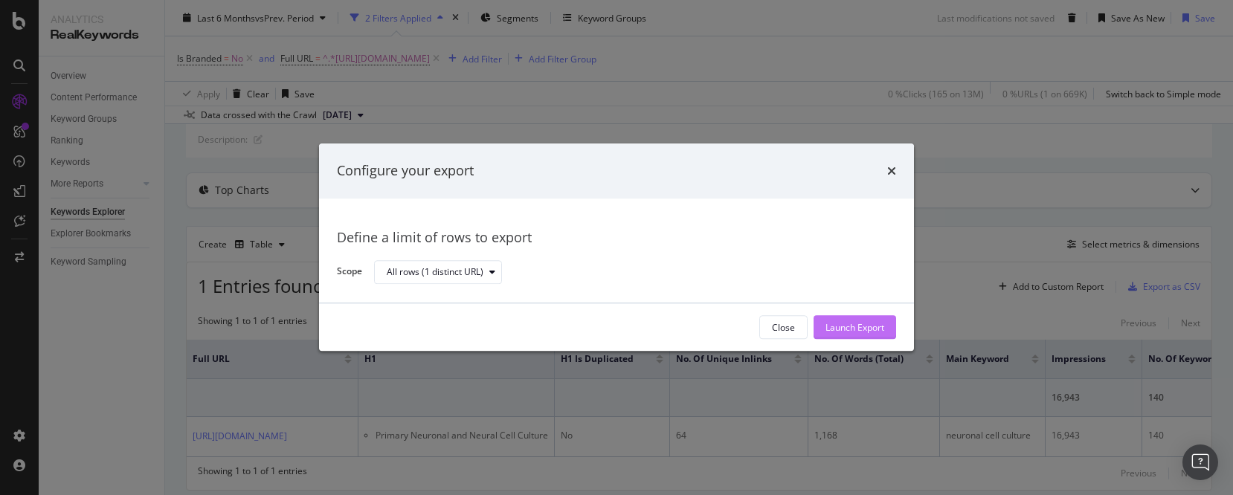
click at [862, 325] on div "Launch Export" at bounding box center [854, 327] width 59 height 13
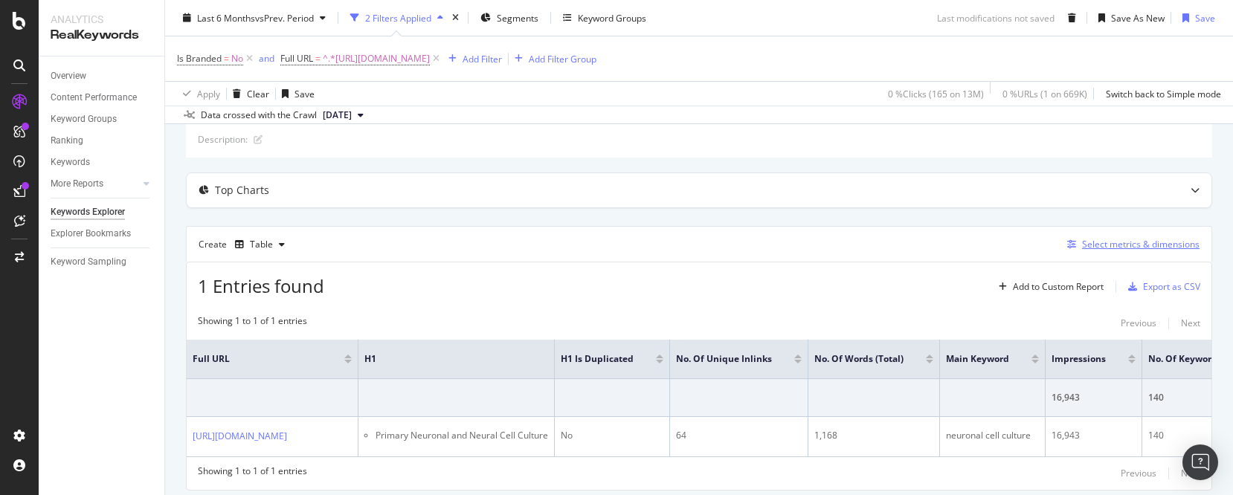
click at [1145, 243] on div "Select metrics & dimensions" at bounding box center [1140, 244] width 117 height 13
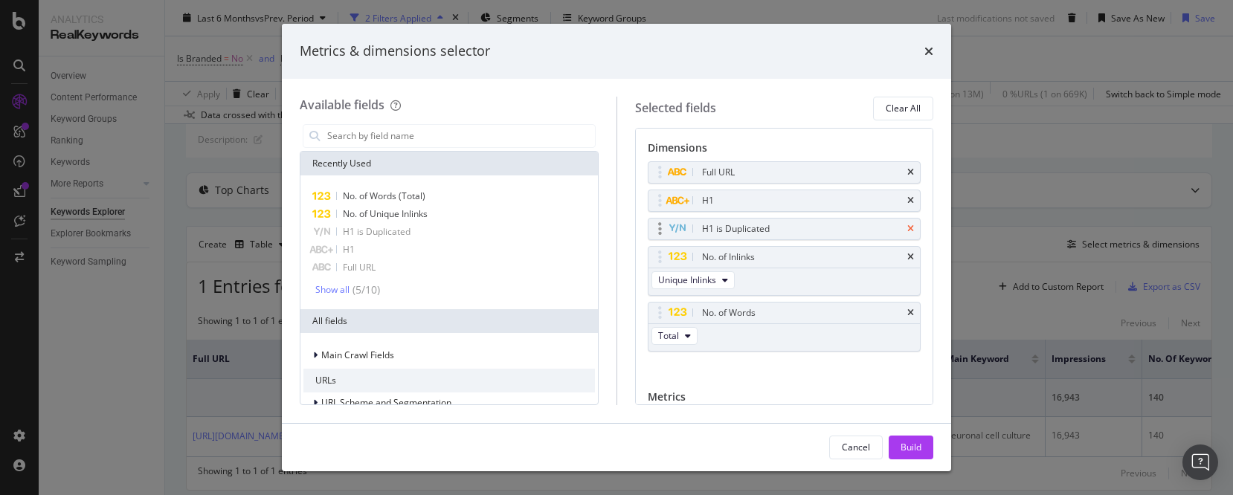
click at [907, 227] on icon "times" at bounding box center [910, 229] width 7 height 9
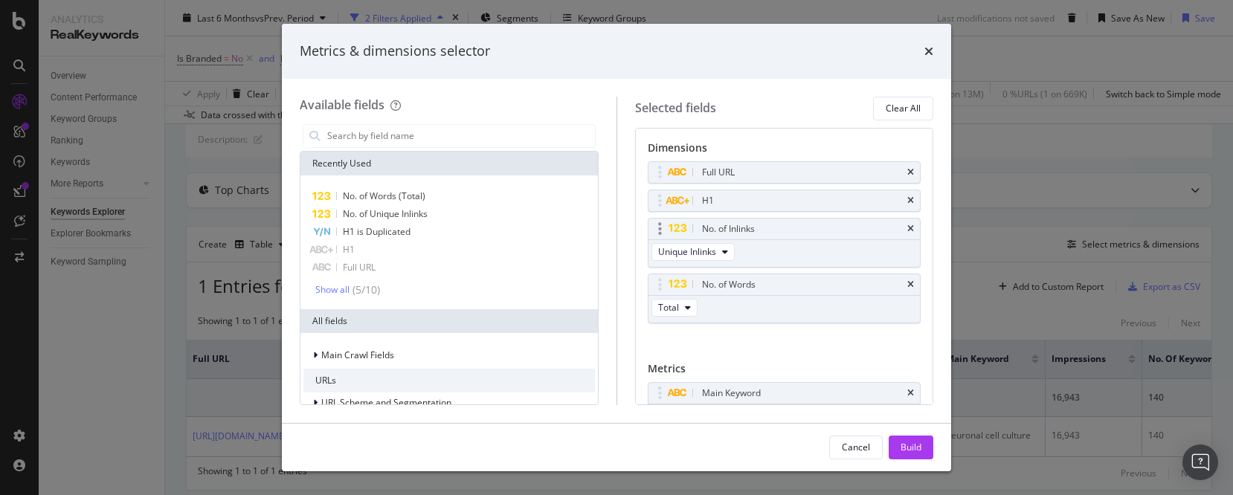
drag, startPoint x: 902, startPoint y: 201, endPoint x: 907, endPoint y: 212, distance: 12.3
click at [907, 200] on icon "times" at bounding box center [910, 200] width 7 height 9
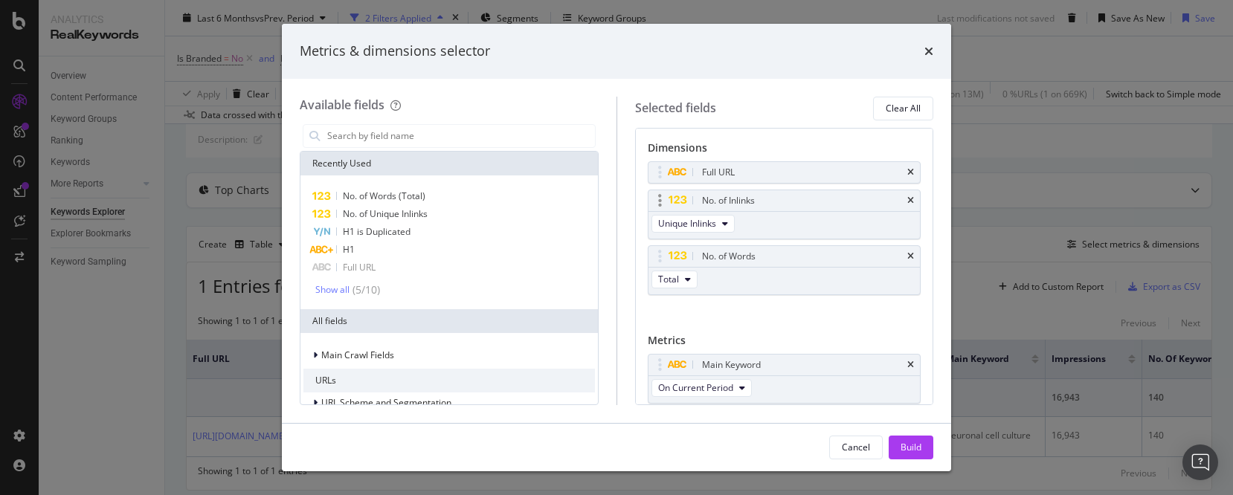
click at [900, 193] on div "No. of Inlinks" at bounding box center [784, 200] width 272 height 21
click at [907, 200] on icon "times" at bounding box center [910, 200] width 7 height 9
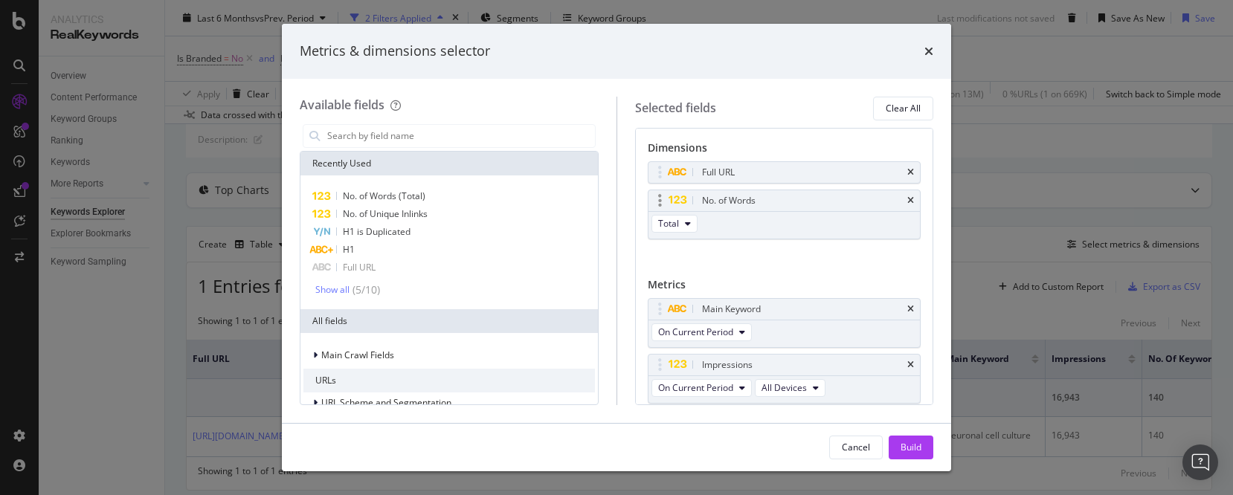
click at [894, 196] on div "No. of Words" at bounding box center [784, 200] width 272 height 21
click at [907, 199] on icon "times" at bounding box center [910, 200] width 7 height 9
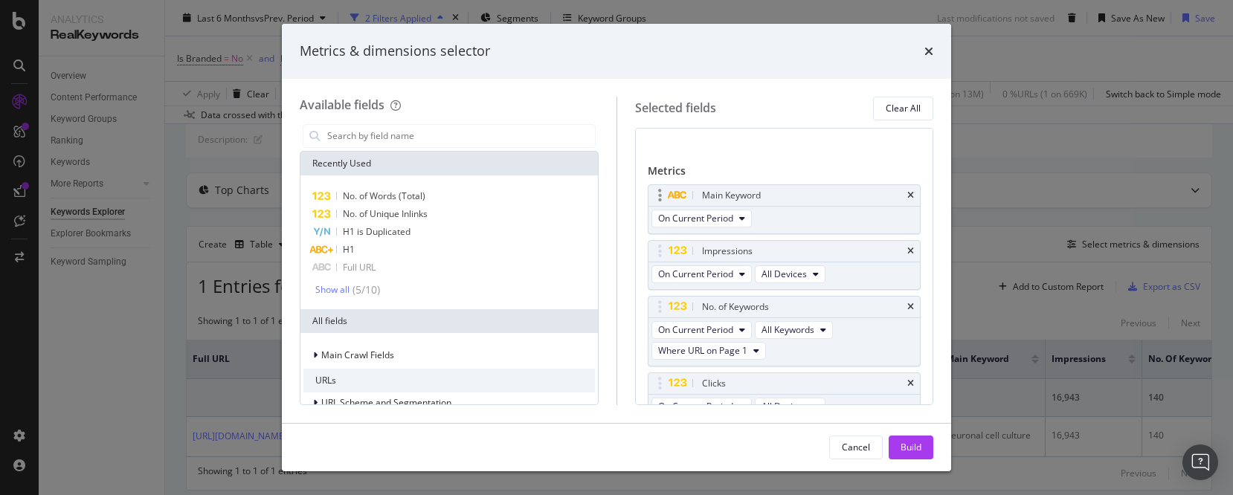
scroll to position [62, 0]
click at [907, 298] on icon "times" at bounding box center [910, 302] width 7 height 9
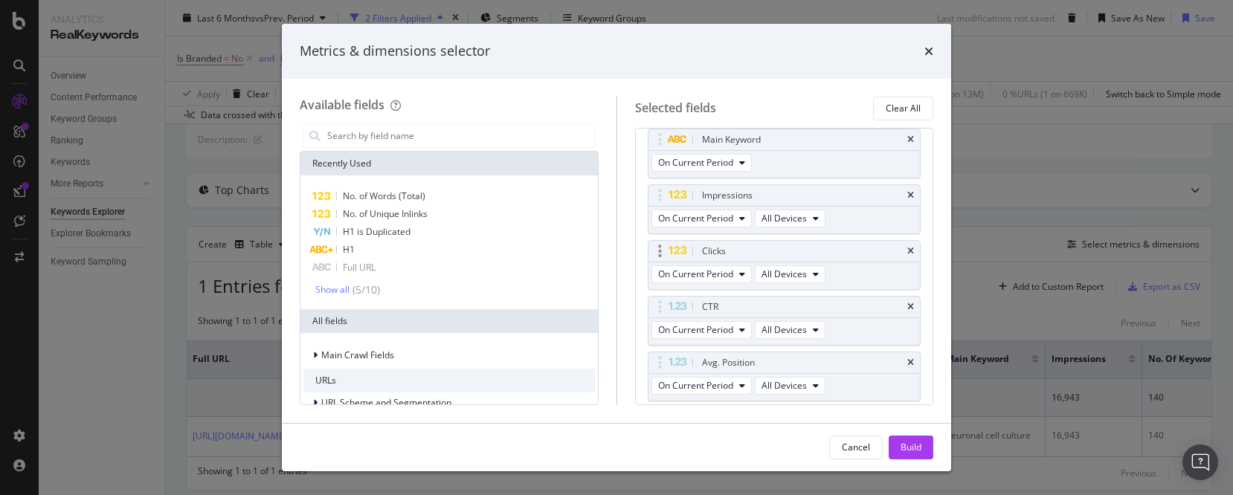
scroll to position [146, 0]
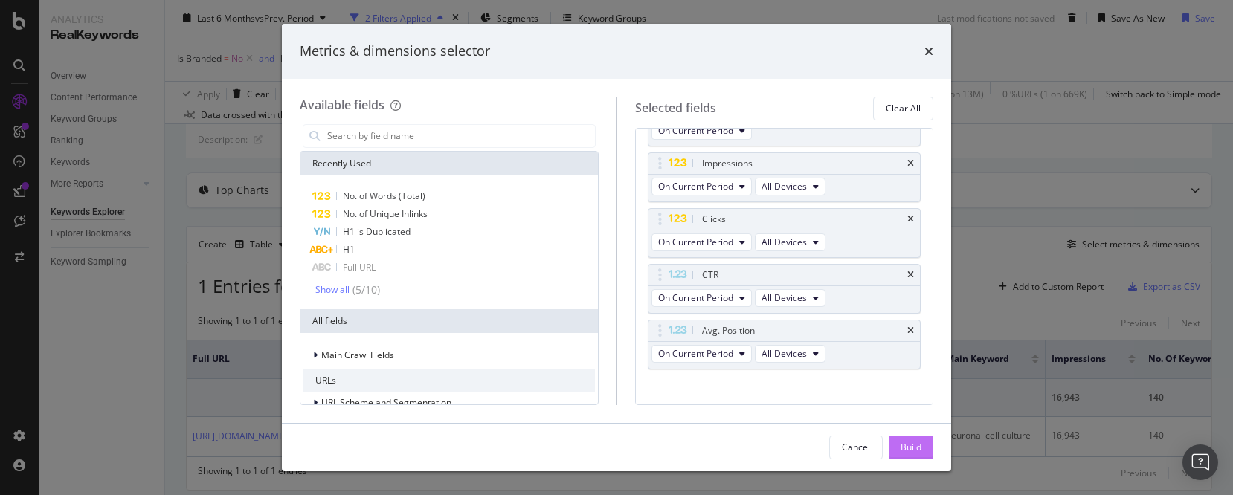
click at [919, 447] on div "Build" at bounding box center [910, 447] width 21 height 13
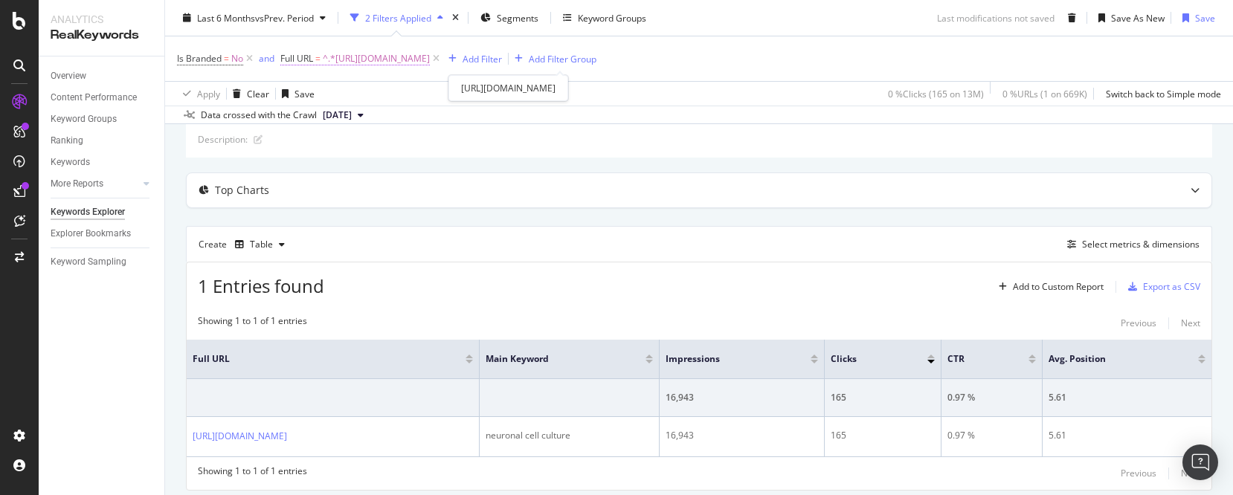
click at [430, 62] on span "^.*[URL][DOMAIN_NAME]" at bounding box center [376, 58] width 107 height 21
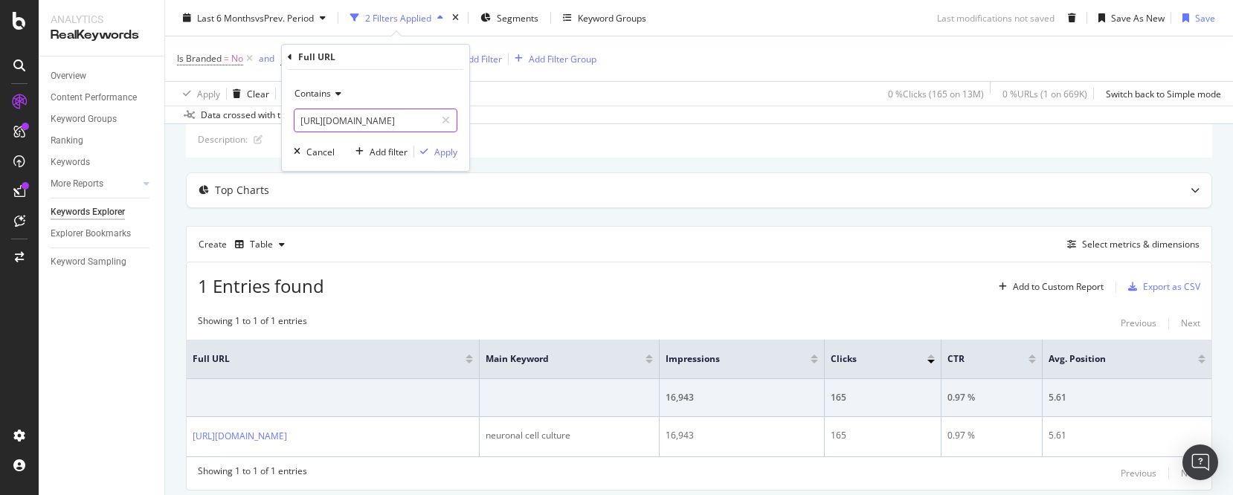
click at [409, 121] on input "[URL][DOMAIN_NAME]" at bounding box center [364, 121] width 141 height 24
paste input "stem-cell-research/neural-stem-cells"
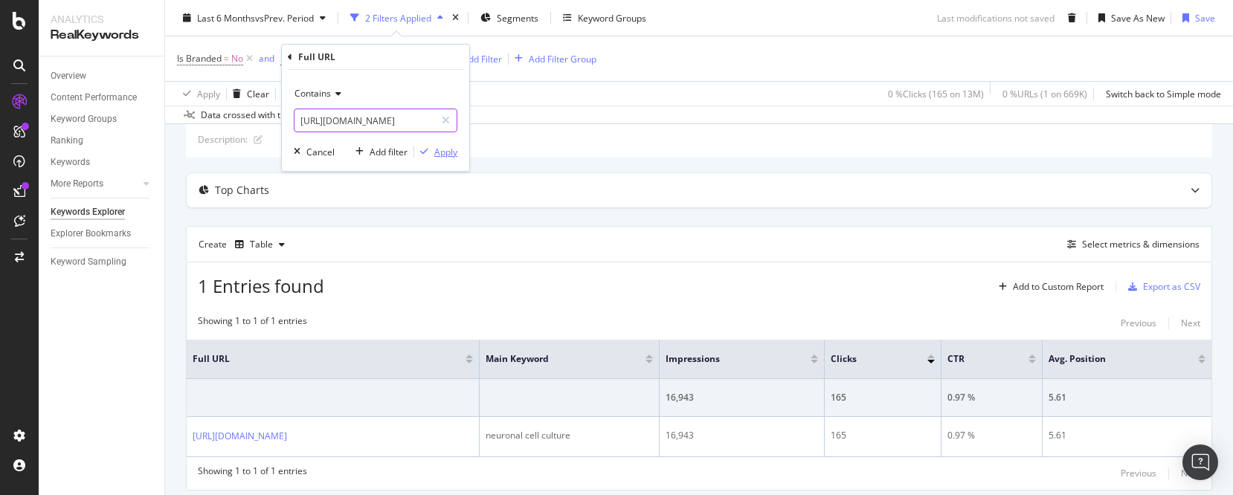
type input "[URL][DOMAIN_NAME]"
click at [450, 156] on div "Apply" at bounding box center [445, 152] width 23 height 13
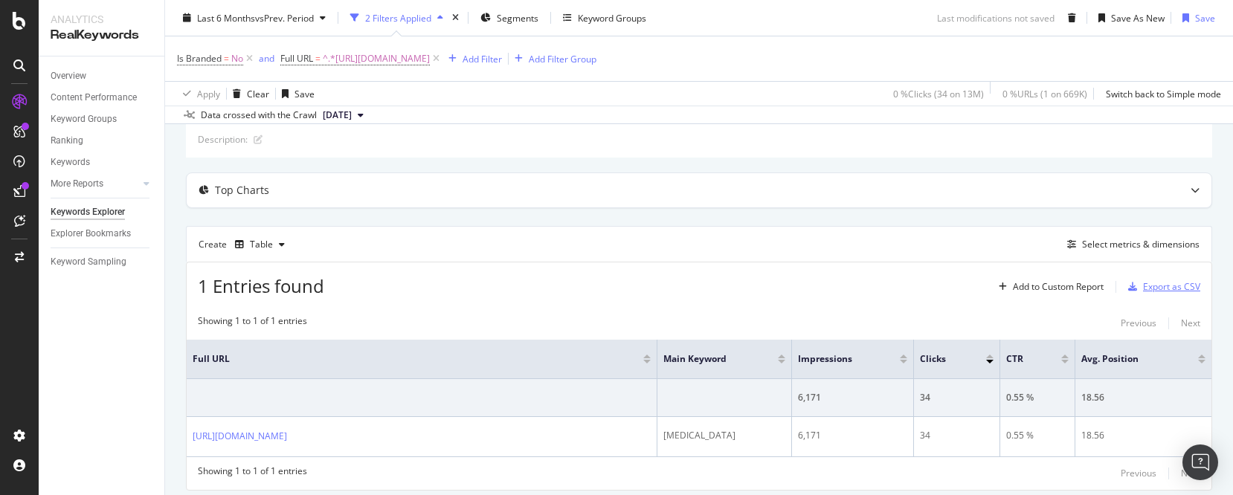
click at [1143, 291] on div "Export as CSV" at bounding box center [1171, 286] width 57 height 13
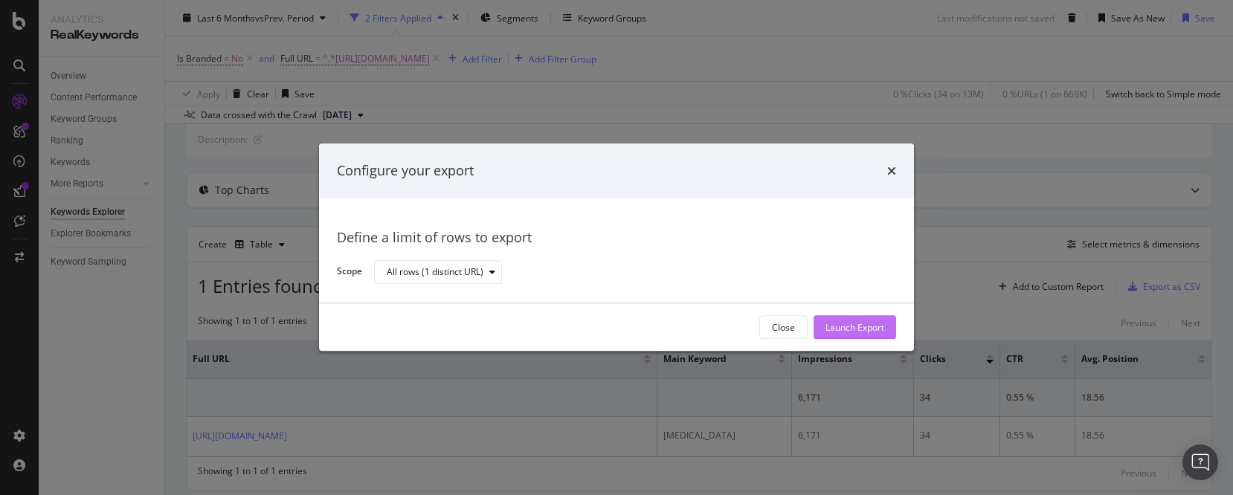
click at [866, 324] on div "Launch Export" at bounding box center [854, 327] width 59 height 13
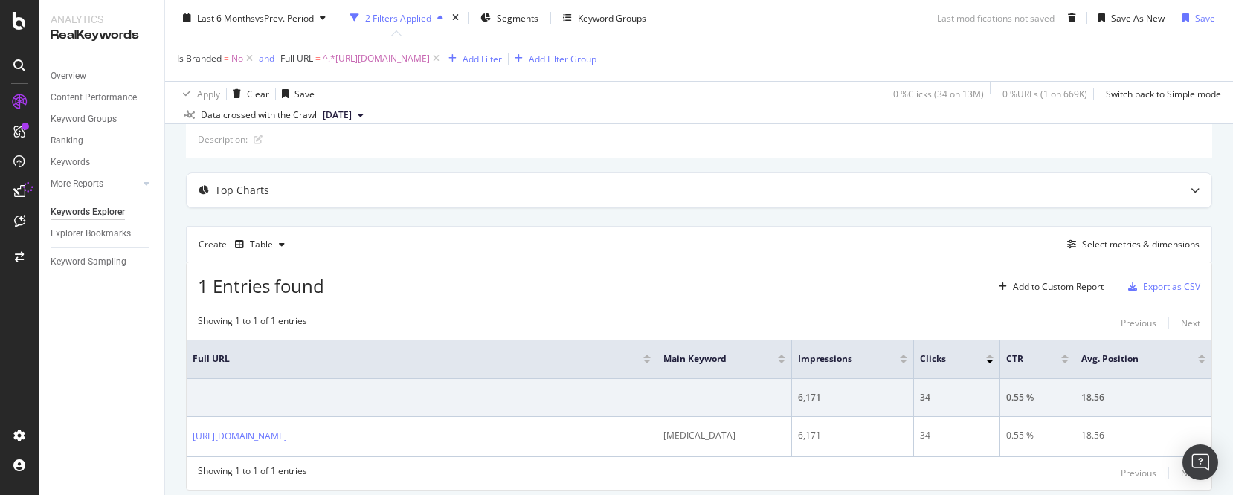
click at [1214, 230] on div "By URL Description: Top Charts Create Table Select metrics & dimensions 1 Entri…" at bounding box center [699, 310] width 1068 height 464
click at [430, 60] on span "^.*https://www.thermofisher.com/us/en/home/life-science/stem-cell-research/neur…" at bounding box center [376, 58] width 107 height 21
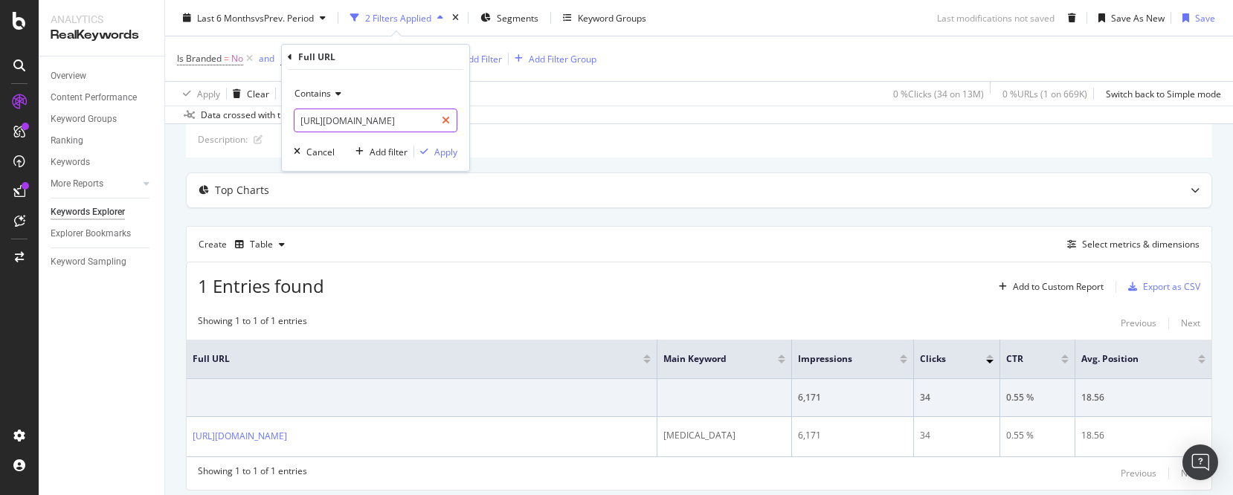
click at [441, 120] on div at bounding box center [446, 121] width 22 height 24
click at [441, 120] on input "text" at bounding box center [375, 121] width 162 height 24
paste input "https://www.thermofisher.com/us/en/home/brands/gibco/gibco-b-27-supplement.html"
type input "https://www.thermofisher.com/us/en/home/brands/gibco/gibco-b-27-supplement.html"
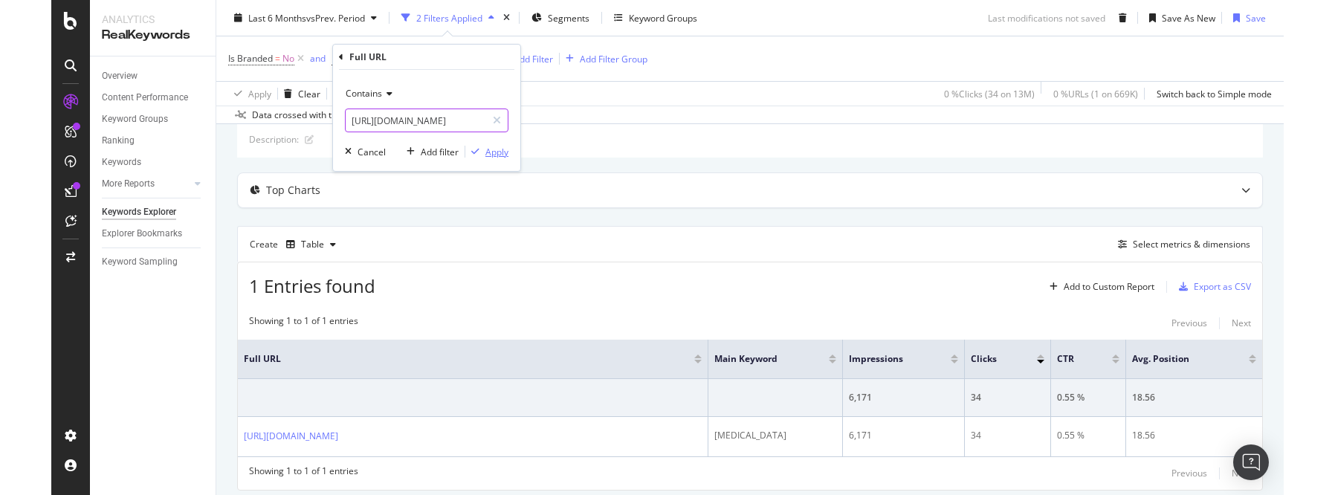
scroll to position [0, 0]
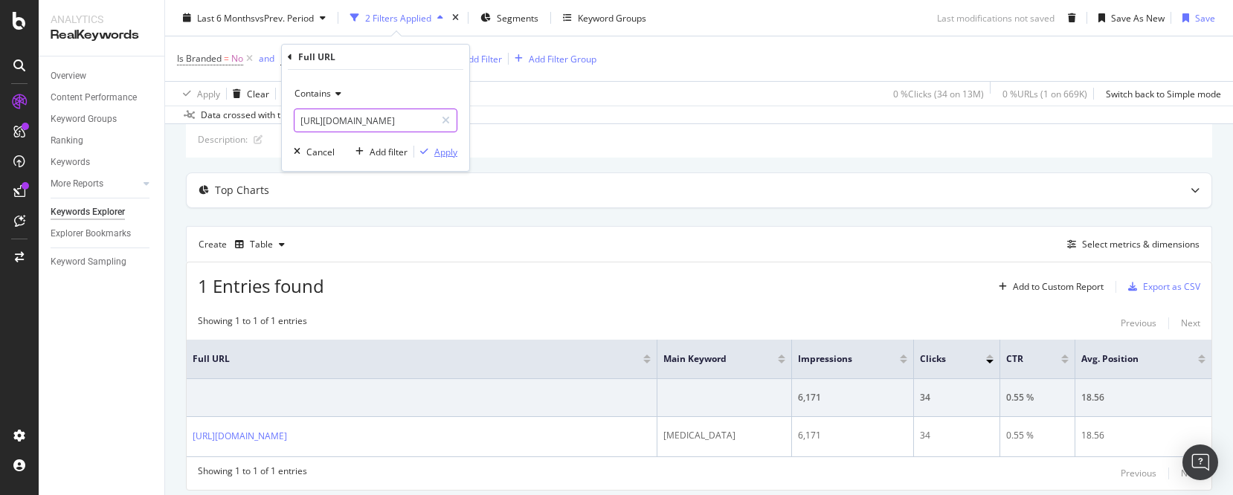
click at [448, 155] on div "Apply" at bounding box center [445, 152] width 23 height 13
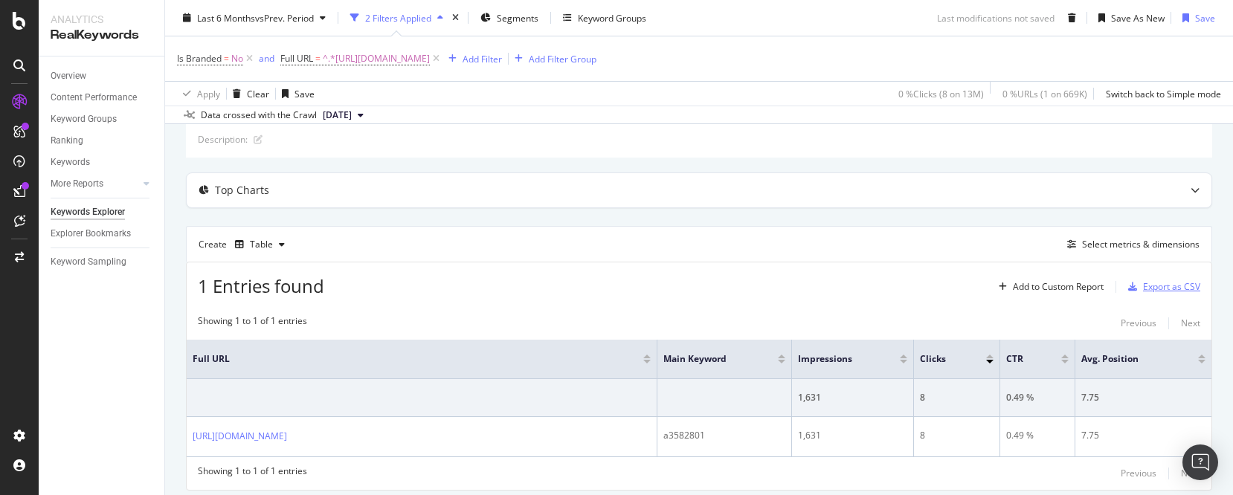
click at [1173, 285] on div "Export as CSV" at bounding box center [1171, 286] width 57 height 13
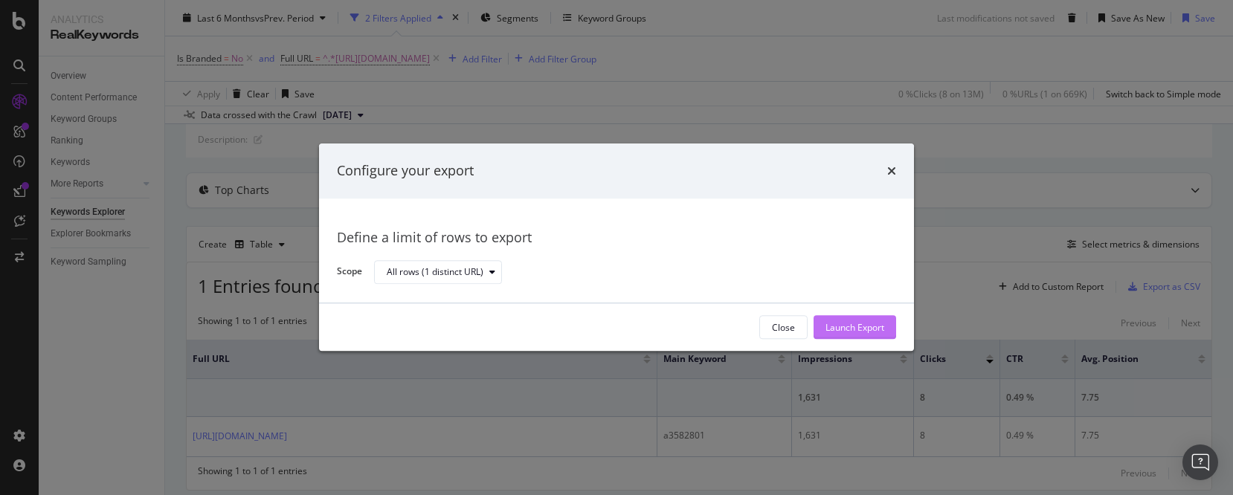
click at [849, 323] on div "Launch Export" at bounding box center [854, 327] width 59 height 13
